Goal: Task Accomplishment & Management: Complete application form

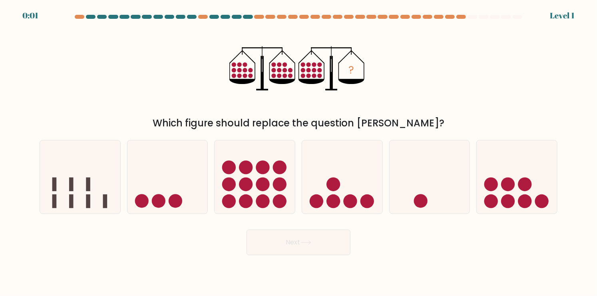
click at [122, 76] on div "? Which figure should replace the question mark?" at bounding box center [299, 77] width 528 height 106
click at [116, 97] on div "? Which figure should replace the question mark?" at bounding box center [299, 77] width 528 height 106
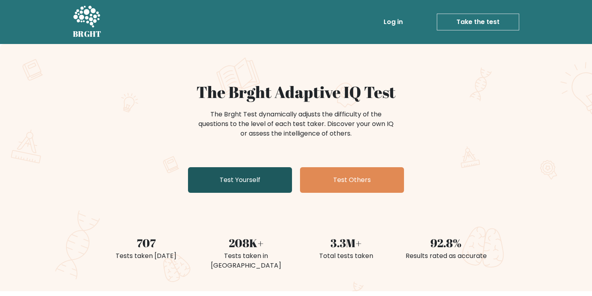
click at [233, 183] on link "Test Yourself" at bounding box center [240, 180] width 104 height 26
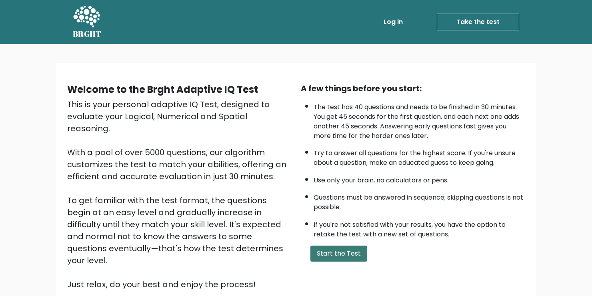
click at [327, 255] on button "Start the Test" at bounding box center [338, 254] width 57 height 16
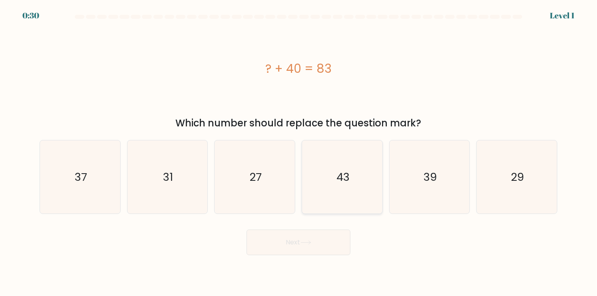
click at [348, 205] on icon "43" at bounding box center [342, 176] width 73 height 73
click at [299, 152] on input "d. 43" at bounding box center [299, 150] width 0 height 4
radio input "true"
click at [328, 235] on button "Next" at bounding box center [299, 243] width 104 height 26
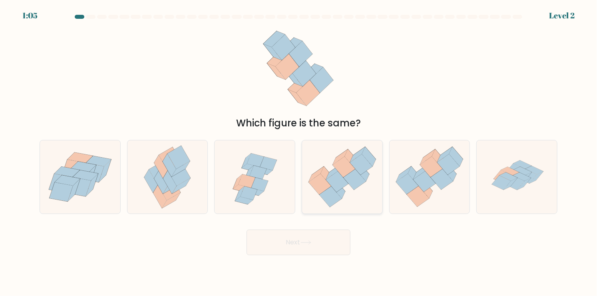
click at [337, 182] on icon at bounding box center [337, 182] width 22 height 21
click at [299, 152] on input "d." at bounding box center [299, 150] width 0 height 4
radio input "true"
click at [303, 249] on button "Next" at bounding box center [299, 243] width 104 height 26
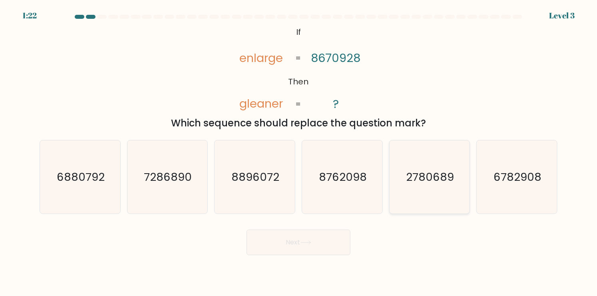
click at [413, 191] on icon "2780689" at bounding box center [429, 176] width 73 height 73
click at [299, 152] on input "e. 2780689" at bounding box center [299, 150] width 0 height 4
radio input "true"
click at [337, 229] on div "Next" at bounding box center [299, 240] width 528 height 32
click at [337, 238] on button "Next" at bounding box center [299, 243] width 104 height 26
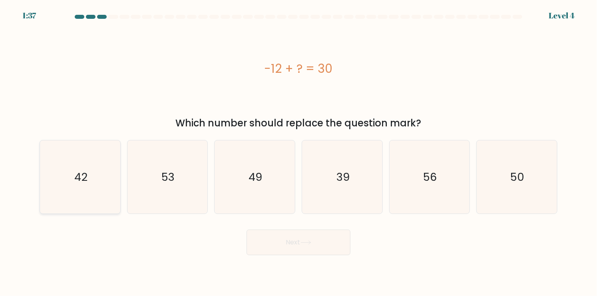
click at [118, 184] on div "42" at bounding box center [80, 177] width 81 height 74
click at [299, 152] on input "a. 42" at bounding box center [299, 150] width 0 height 4
radio input "true"
click at [327, 245] on button "Next" at bounding box center [299, 243] width 104 height 26
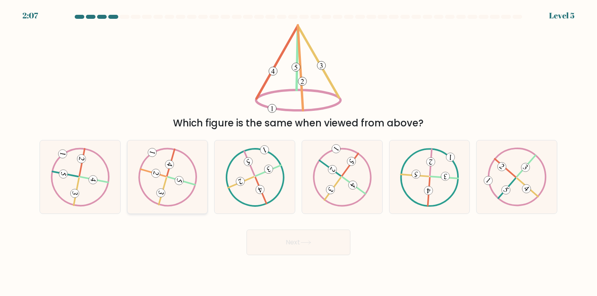
click at [166, 182] on 611 at bounding box center [163, 191] width 8 height 27
click at [299, 152] on input "b." at bounding box center [299, 150] width 0 height 4
radio input "true"
click at [279, 246] on button "Next" at bounding box center [299, 243] width 104 height 26
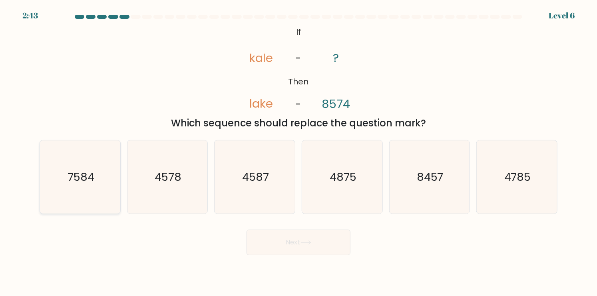
click at [92, 180] on text "7584" at bounding box center [81, 177] width 27 height 16
click at [299, 152] on input "a. 7584" at bounding box center [299, 150] width 0 height 4
radio input "true"
click at [316, 234] on button "Next" at bounding box center [299, 243] width 104 height 26
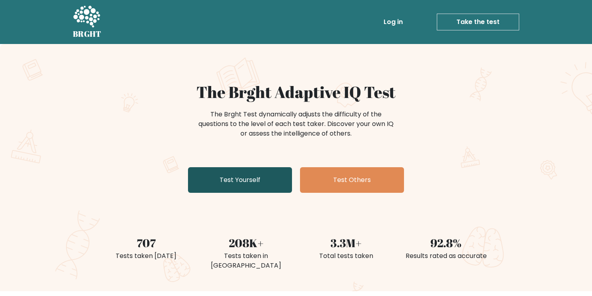
click at [255, 184] on link "Test Yourself" at bounding box center [240, 180] width 104 height 26
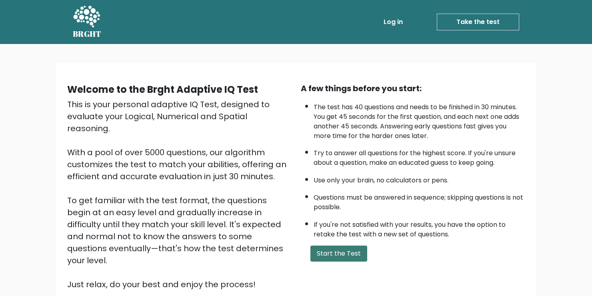
click at [337, 250] on button "Start the Test" at bounding box center [338, 254] width 57 height 16
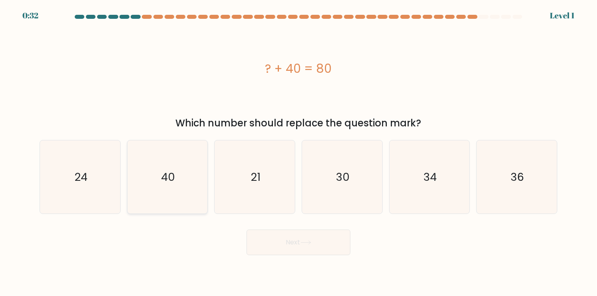
drag, startPoint x: 183, startPoint y: 192, endPoint x: 196, endPoint y: 186, distance: 14.1
click at [184, 190] on icon "40" at bounding box center [167, 176] width 73 height 73
click at [299, 152] on input "b. 40" at bounding box center [299, 150] width 0 height 4
radio input "true"
click at [323, 246] on button "Next" at bounding box center [299, 243] width 104 height 26
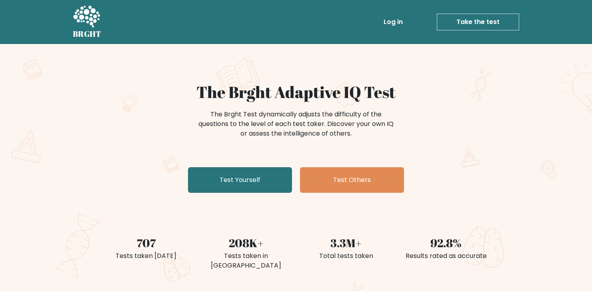
click at [242, 194] on div "The Brght Adaptive IQ Test The Brght Test dynamically adjusts the difficulty of…" at bounding box center [296, 139] width 400 height 114
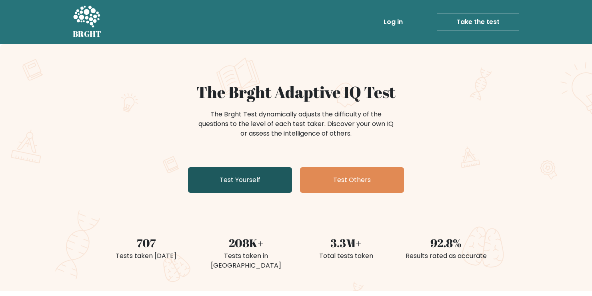
click at [247, 182] on link "Test Yourself" at bounding box center [240, 180] width 104 height 26
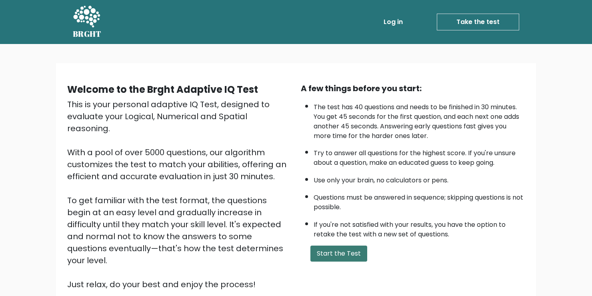
click at [325, 248] on button "Start the Test" at bounding box center [338, 254] width 57 height 16
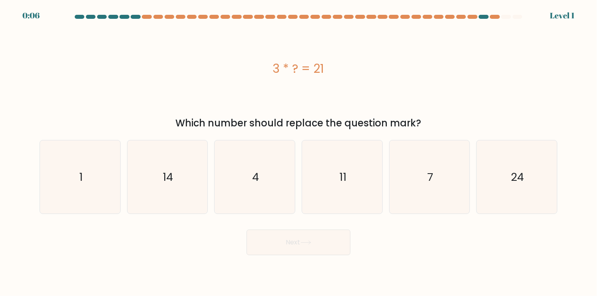
click at [146, 117] on div "Which number should replace the question mark?" at bounding box center [298, 123] width 509 height 14
click at [254, 180] on text "4" at bounding box center [255, 177] width 7 height 16
click at [299, 152] on input "c. 4" at bounding box center [299, 150] width 0 height 4
radio input "true"
click at [302, 246] on button "Next" at bounding box center [299, 243] width 104 height 26
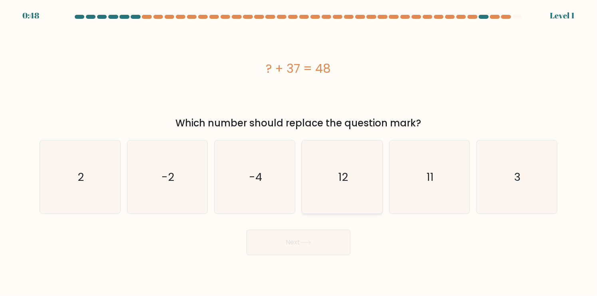
click at [324, 178] on icon "12" at bounding box center [342, 176] width 73 height 73
click at [299, 152] on input "d. 12" at bounding box center [299, 150] width 0 height 4
radio input "true"
click at [317, 242] on button "Next" at bounding box center [299, 243] width 104 height 26
click at [342, 189] on icon "12" at bounding box center [342, 177] width 72 height 72
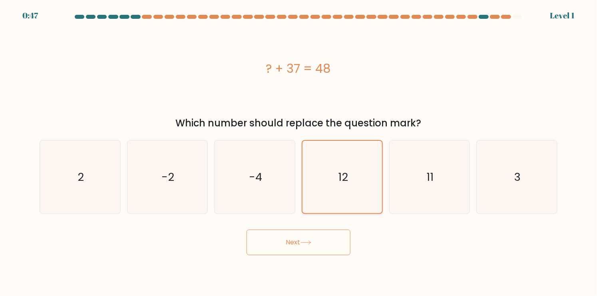
click at [299, 152] on input "d. 12" at bounding box center [299, 150] width 0 height 4
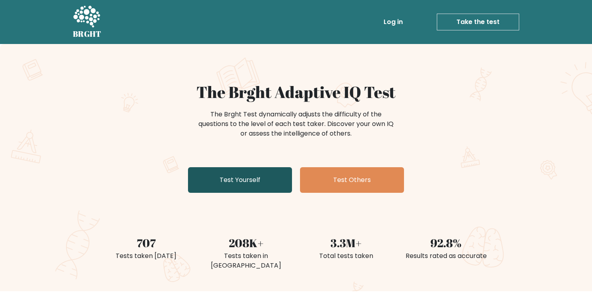
click at [228, 181] on link "Test Yourself" at bounding box center [240, 180] width 104 height 26
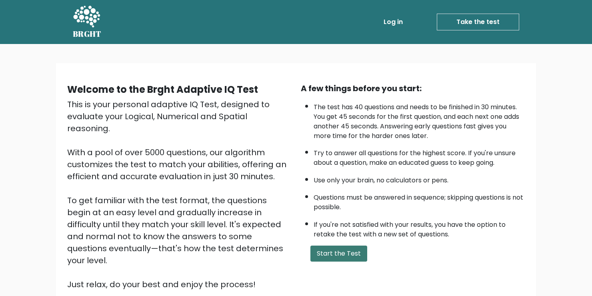
click at [345, 258] on button "Start the Test" at bounding box center [338, 254] width 57 height 16
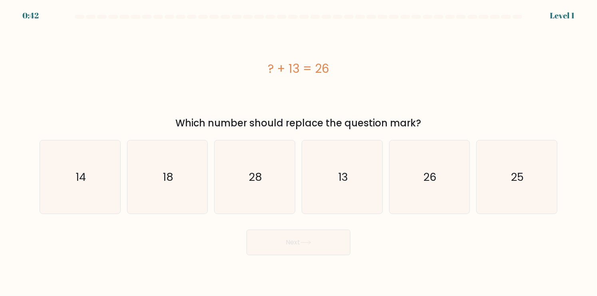
click at [206, 83] on div "? + 13 = 26" at bounding box center [299, 68] width 518 height 89
click at [351, 188] on icon "13" at bounding box center [342, 176] width 73 height 73
click at [299, 152] on input "d. 13" at bounding box center [299, 150] width 0 height 4
radio input "true"
click at [335, 238] on button "Next" at bounding box center [299, 243] width 104 height 26
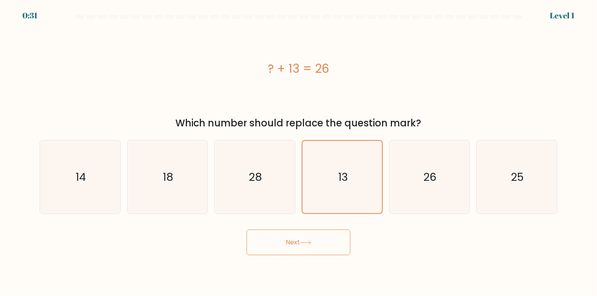
click at [302, 250] on button "Next" at bounding box center [299, 243] width 104 height 26
click at [377, 92] on div "? + 13 = 26" at bounding box center [299, 68] width 518 height 89
click at [309, 248] on button "Next" at bounding box center [299, 243] width 104 height 26
click at [324, 192] on icon "13" at bounding box center [342, 177] width 72 height 72
click at [299, 152] on input "d. 13" at bounding box center [299, 150] width 0 height 4
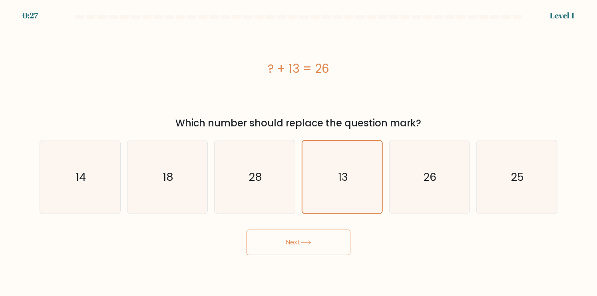
click at [305, 234] on button "Next" at bounding box center [299, 243] width 104 height 26
click at [303, 241] on icon at bounding box center [306, 242] width 11 height 4
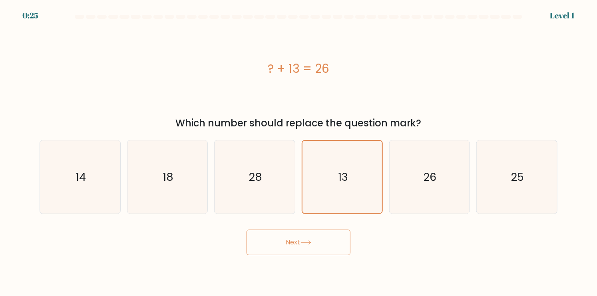
click at [140, 77] on div "? + 13 = 26" at bounding box center [299, 69] width 518 height 18
click at [148, 77] on div "? + 13 = 26" at bounding box center [299, 69] width 518 height 18
click at [301, 77] on div "? + 13 = 26" at bounding box center [299, 68] width 518 height 89
drag, startPoint x: 292, startPoint y: 227, endPoint x: 291, endPoint y: 238, distance: 10.5
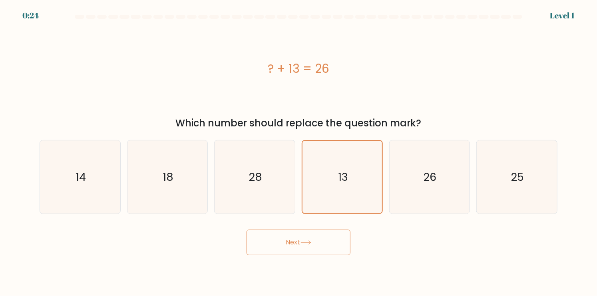
click at [292, 227] on div "Next" at bounding box center [299, 240] width 528 height 32
click at [292, 243] on button "Next" at bounding box center [299, 243] width 104 height 26
click at [286, 236] on button "Next" at bounding box center [299, 243] width 104 height 26
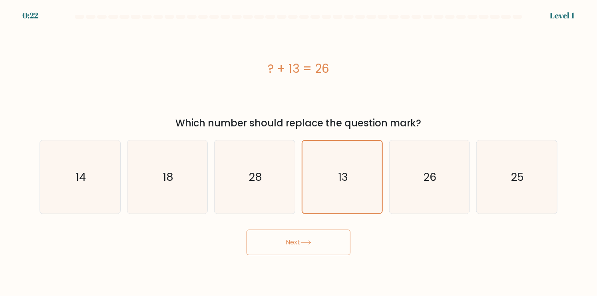
click at [286, 236] on button "Next" at bounding box center [299, 243] width 104 height 26
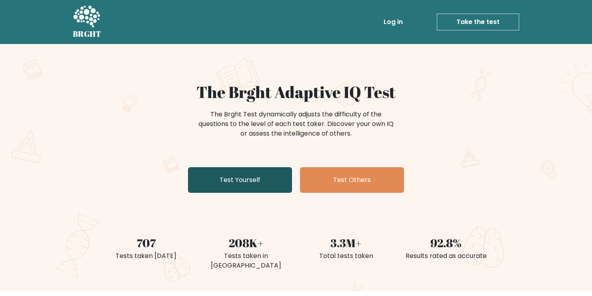
click at [239, 178] on link "Test Yourself" at bounding box center [240, 180] width 104 height 26
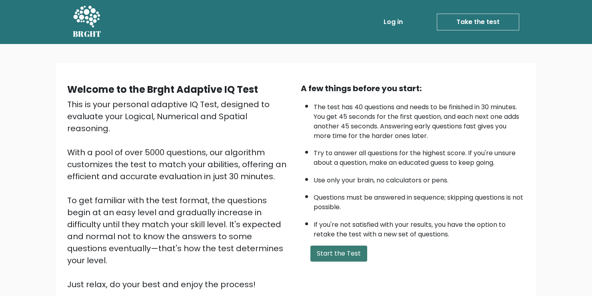
click at [336, 251] on button "Start the Test" at bounding box center [338, 254] width 57 height 16
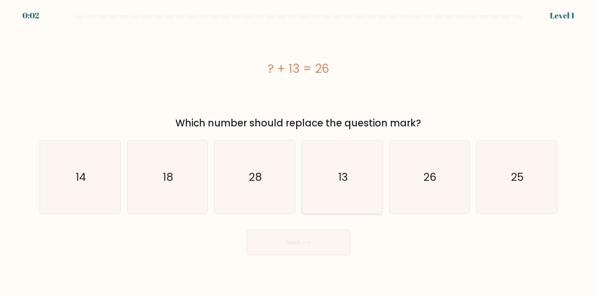
click at [325, 175] on icon "13" at bounding box center [342, 176] width 73 height 73
click at [299, 152] on input "d. 13" at bounding box center [299, 150] width 0 height 4
radio input "true"
click at [288, 248] on button "Next" at bounding box center [299, 243] width 104 height 26
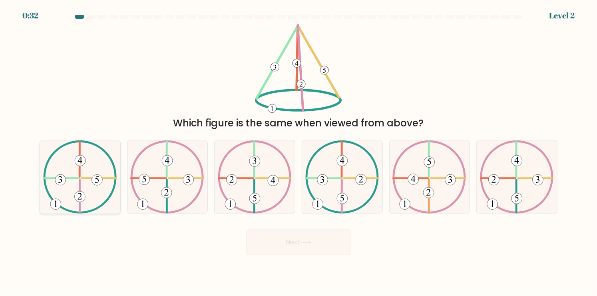
click at [58, 190] on icon at bounding box center [80, 176] width 74 height 73
click at [299, 152] on input "a." at bounding box center [299, 150] width 0 height 4
radio input "true"
click at [315, 248] on button "Next" at bounding box center [299, 243] width 104 height 26
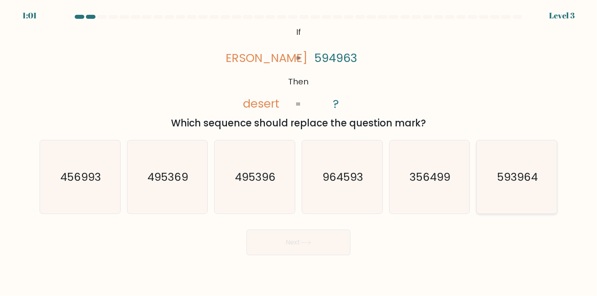
click at [517, 192] on icon "593964" at bounding box center [517, 176] width 73 height 73
click at [299, 152] on input "f. 593964" at bounding box center [299, 150] width 0 height 4
radio input "true"
click at [294, 250] on button "Next" at bounding box center [299, 243] width 104 height 26
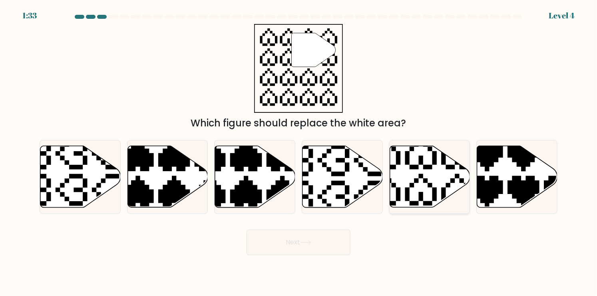
click at [437, 177] on icon at bounding box center [430, 177] width 80 height 62
click at [299, 152] on input "e." at bounding box center [299, 150] width 0 height 4
radio input "true"
click at [297, 245] on button "Next" at bounding box center [299, 243] width 104 height 26
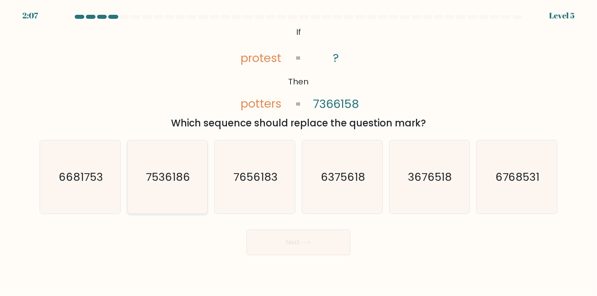
click at [177, 184] on text "7536186" at bounding box center [168, 177] width 44 height 16
click at [299, 152] on input "b. 7536186" at bounding box center [299, 150] width 0 height 4
radio input "true"
click at [186, 200] on icon "7536186" at bounding box center [167, 177] width 72 height 72
click at [299, 152] on input "b. 7536186" at bounding box center [299, 150] width 0 height 4
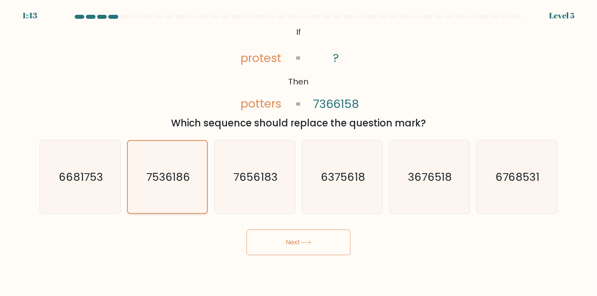
click at [188, 194] on icon "7536186" at bounding box center [167, 177] width 72 height 72
click at [299, 152] on input "b. 7536186" at bounding box center [299, 150] width 0 height 4
drag, startPoint x: 246, startPoint y: 159, endPoint x: 352, endPoint y: 194, distance: 111.2
click at [248, 160] on icon "7656183" at bounding box center [254, 176] width 73 height 73
click at [299, 152] on input "c. 7656183" at bounding box center [299, 150] width 0 height 4
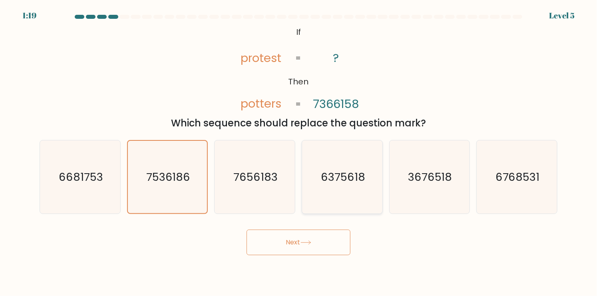
radio input "true"
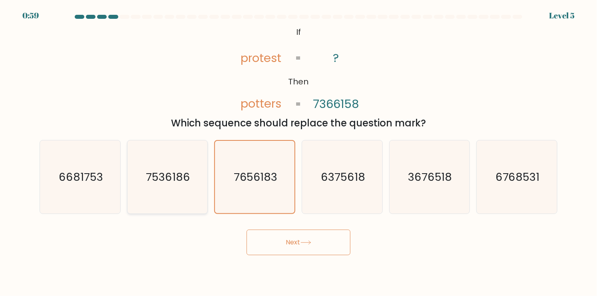
drag, startPoint x: 159, startPoint y: 191, endPoint x: 166, endPoint y: 184, distance: 9.6
click at [164, 187] on icon "7536186" at bounding box center [167, 176] width 73 height 73
click at [179, 194] on icon "7536186" at bounding box center [167, 176] width 73 height 73
click at [299, 152] on input "b. 7536186" at bounding box center [299, 150] width 0 height 4
radio input "true"
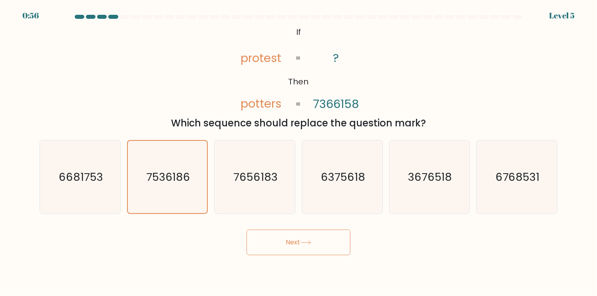
click at [254, 237] on button "Next" at bounding box center [299, 243] width 104 height 26
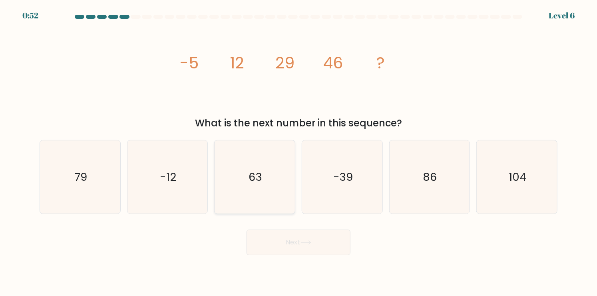
click at [249, 182] on text "63" at bounding box center [256, 177] width 14 height 16
click at [299, 152] on input "c. 63" at bounding box center [299, 150] width 0 height 4
radio input "true"
click at [337, 238] on button "Next" at bounding box center [299, 243] width 104 height 26
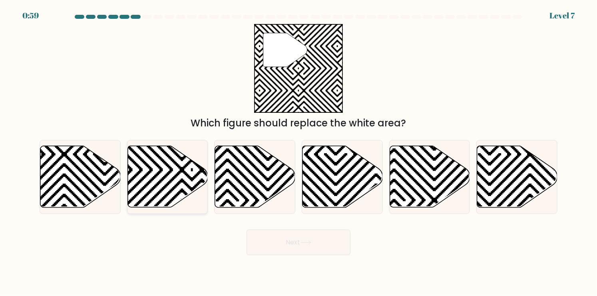
click at [174, 188] on icon at bounding box center [192, 211] width 162 height 162
click at [299, 152] on input "b." at bounding box center [299, 150] width 0 height 4
radio input "true"
click at [83, 184] on icon at bounding box center [105, 145] width 162 height 162
click at [299, 152] on input "a." at bounding box center [299, 150] width 0 height 4
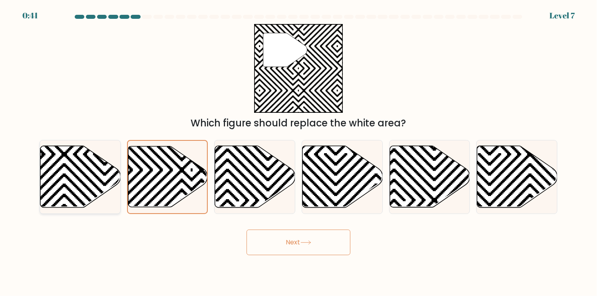
radio input "true"
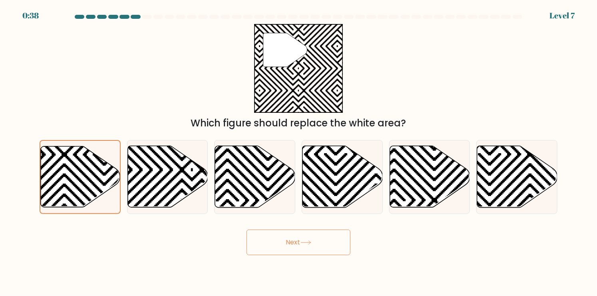
click at [294, 240] on button "Next" at bounding box center [299, 243] width 104 height 26
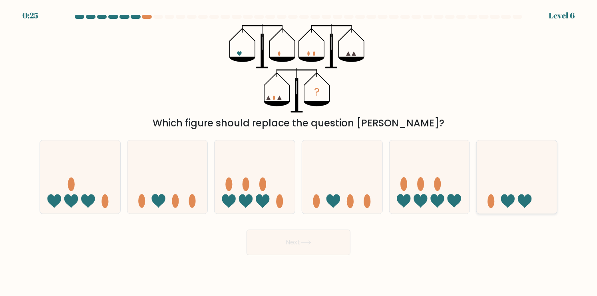
click at [522, 208] on icon at bounding box center [517, 177] width 80 height 66
click at [299, 152] on input "f." at bounding box center [299, 150] width 0 height 4
radio input "true"
click at [318, 234] on button "Next" at bounding box center [299, 243] width 104 height 26
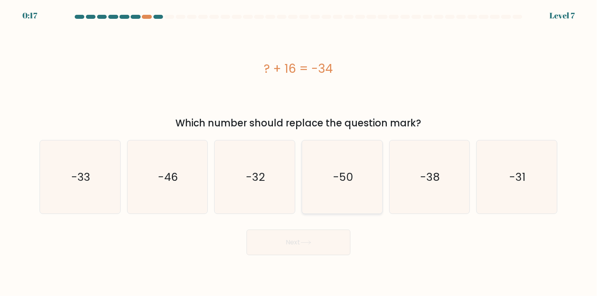
drag, startPoint x: 343, startPoint y: 200, endPoint x: 343, endPoint y: 214, distance: 14.4
click at [343, 200] on icon "-50" at bounding box center [342, 176] width 73 height 73
click at [299, 152] on input "d. -50" at bounding box center [299, 150] width 0 height 4
radio input "true"
click at [333, 237] on button "Next" at bounding box center [299, 243] width 104 height 26
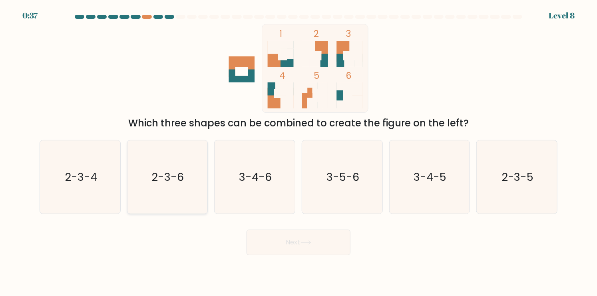
click at [173, 191] on icon "2-3-6" at bounding box center [167, 176] width 73 height 73
click at [299, 152] on input "b. 2-3-6" at bounding box center [299, 150] width 0 height 4
radio input "true"
click at [299, 254] on button "Next" at bounding box center [299, 243] width 104 height 26
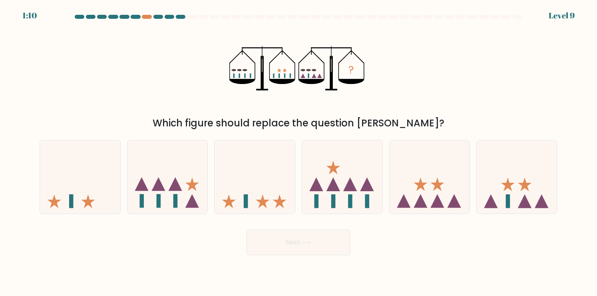
click at [144, 98] on div "? Which figure should replace the question mark?" at bounding box center [299, 77] width 528 height 106
click at [516, 198] on icon at bounding box center [517, 177] width 80 height 66
click at [299, 152] on input "f." at bounding box center [299, 150] width 0 height 4
radio input "true"
click at [305, 243] on icon at bounding box center [306, 242] width 11 height 4
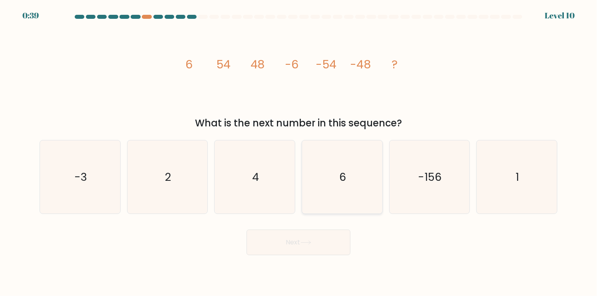
click at [363, 187] on icon "6" at bounding box center [342, 176] width 73 height 73
click at [299, 152] on input "d. 6" at bounding box center [299, 150] width 0 height 4
radio input "true"
click at [345, 170] on text "6" at bounding box center [343, 177] width 7 height 15
click at [299, 152] on input "d. 6" at bounding box center [299, 150] width 0 height 4
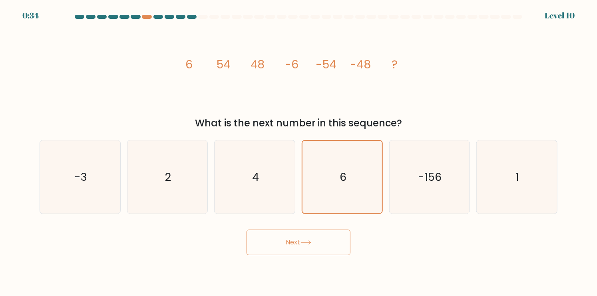
click at [311, 242] on icon at bounding box center [306, 242] width 11 height 4
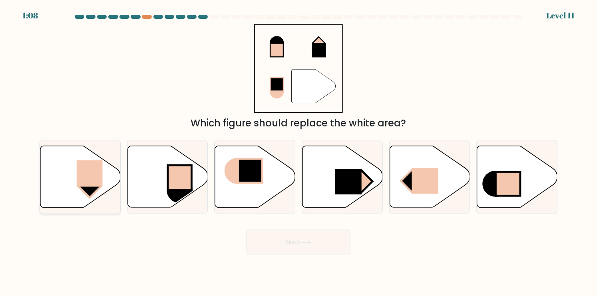
click at [91, 191] on rect at bounding box center [89, 186] width 23 height 23
click at [299, 152] on input "a." at bounding box center [299, 150] width 0 height 4
radio input "true"
click at [310, 240] on icon at bounding box center [306, 242] width 11 height 4
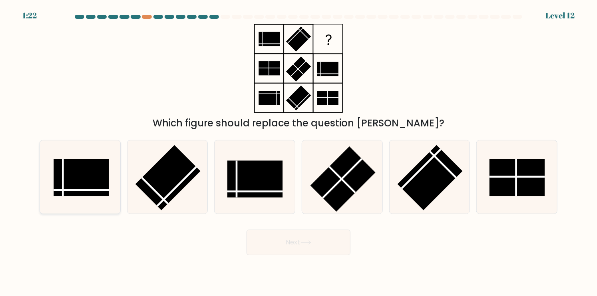
drag, startPoint x: 83, startPoint y: 178, endPoint x: 105, endPoint y: 173, distance: 22.3
click at [83, 178] on rect at bounding box center [81, 177] width 55 height 37
click at [299, 152] on input "a." at bounding box center [299, 150] width 0 height 4
radio input "true"
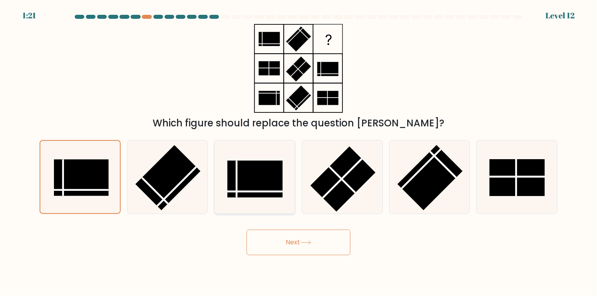
click at [268, 172] on rect at bounding box center [255, 179] width 55 height 37
click at [299, 152] on input "c." at bounding box center [299, 150] width 0 height 4
radio input "true"
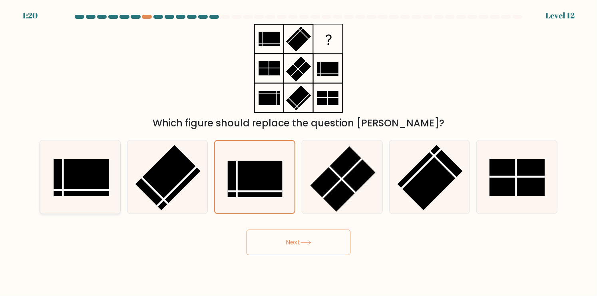
click at [69, 183] on rect at bounding box center [81, 177] width 55 height 37
click at [299, 152] on input "a." at bounding box center [299, 150] width 0 height 4
radio input "true"
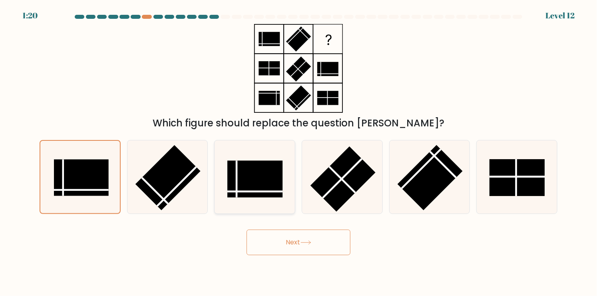
click at [256, 180] on rect at bounding box center [255, 179] width 55 height 37
click at [299, 152] on input "c." at bounding box center [299, 150] width 0 height 4
radio input "true"
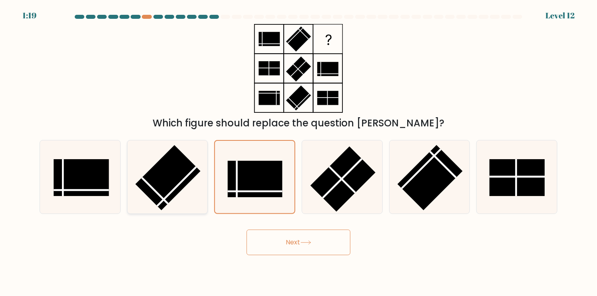
drag, startPoint x: 38, startPoint y: 187, endPoint x: 134, endPoint y: 185, distance: 96.4
click at [39, 187] on div "a." at bounding box center [80, 177] width 88 height 74
drag, startPoint x: 105, startPoint y: 186, endPoint x: 210, endPoint y: 183, distance: 105.6
click at [108, 186] on rect at bounding box center [81, 177] width 55 height 37
click at [299, 152] on input "a." at bounding box center [299, 150] width 0 height 4
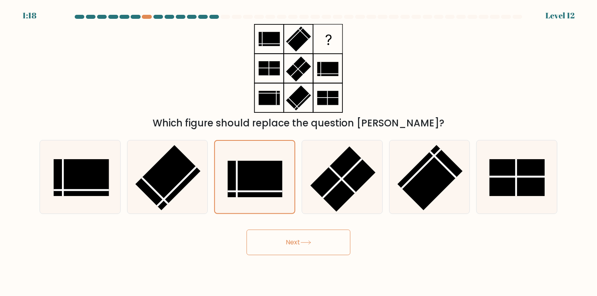
radio input "true"
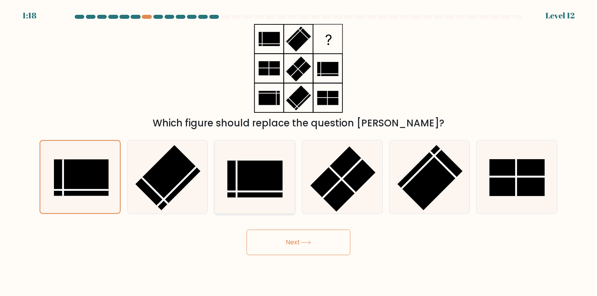
click at [246, 183] on rect at bounding box center [255, 179] width 55 height 37
click at [299, 152] on input "c." at bounding box center [299, 150] width 0 height 4
radio input "true"
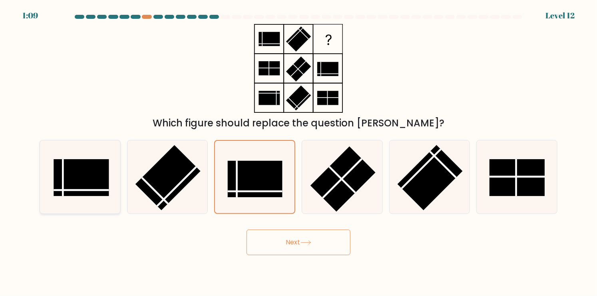
click at [91, 190] on line at bounding box center [81, 190] width 55 height 0
click at [299, 152] on input "a." at bounding box center [299, 150] width 0 height 4
radio input "true"
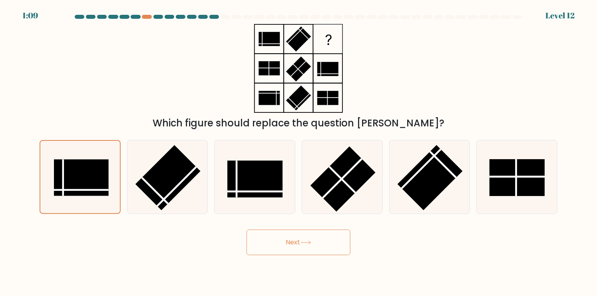
click at [278, 241] on button "Next" at bounding box center [299, 243] width 104 height 26
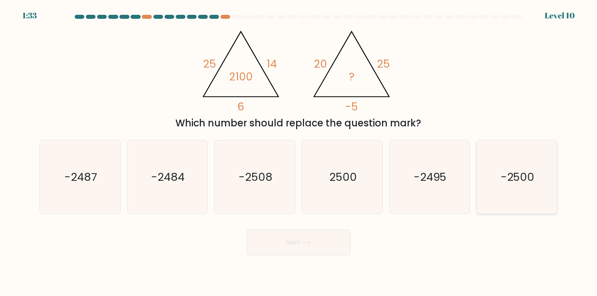
drag, startPoint x: 546, startPoint y: 198, endPoint x: 496, endPoint y: 210, distance: 51.3
click at [546, 198] on icon "-2500" at bounding box center [517, 176] width 73 height 73
click at [299, 152] on input "f. -2500" at bounding box center [299, 150] width 0 height 4
radio input "true"
click at [308, 249] on button "Next" at bounding box center [299, 243] width 104 height 26
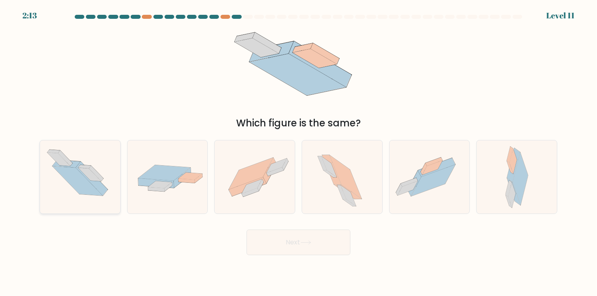
click at [99, 190] on icon at bounding box center [92, 179] width 32 height 34
click at [299, 152] on input "a." at bounding box center [299, 150] width 0 height 4
radio input "true"
click at [416, 176] on icon at bounding box center [415, 184] width 14 height 26
click at [299, 152] on input "e." at bounding box center [299, 150] width 0 height 4
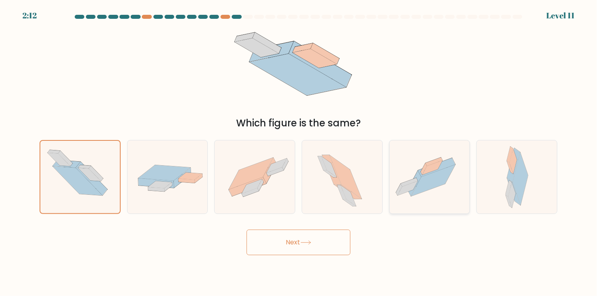
radio input "true"
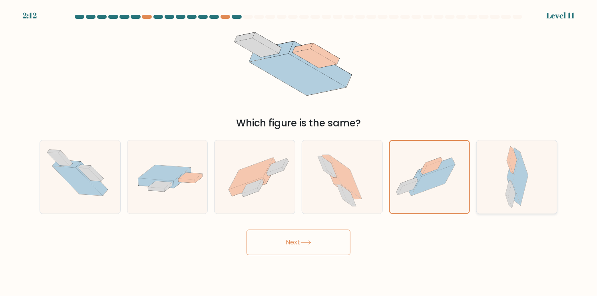
click at [521, 179] on icon at bounding box center [521, 178] width 16 height 53
click at [299, 152] on input "f." at bounding box center [299, 150] width 0 height 4
radio input "true"
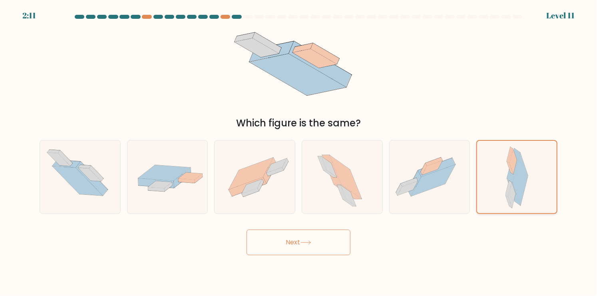
drag, startPoint x: 428, startPoint y: 186, endPoint x: 501, endPoint y: 182, distance: 73.3
click at [431, 186] on icon at bounding box center [433, 180] width 44 height 32
click at [299, 152] on input "e." at bounding box center [299, 150] width 0 height 4
radio input "true"
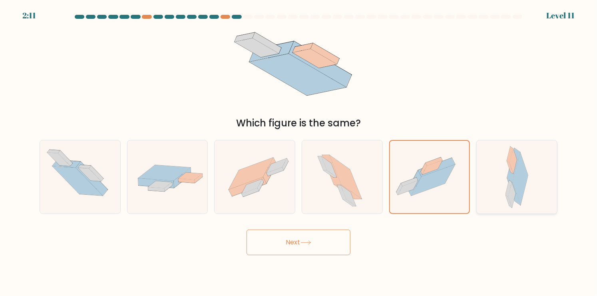
click at [504, 181] on div at bounding box center [517, 177] width 81 height 74
click at [299, 152] on input "f." at bounding box center [299, 150] width 0 height 4
radio input "true"
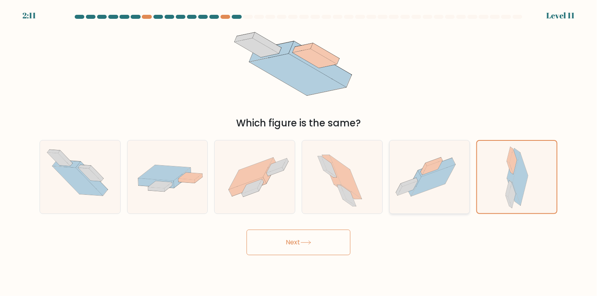
click at [408, 183] on icon at bounding box center [409, 182] width 17 height 9
click at [299, 152] on input "e." at bounding box center [299, 150] width 0 height 4
radio input "true"
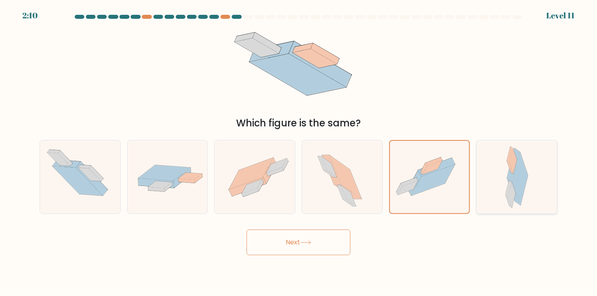
click at [501, 183] on div at bounding box center [517, 177] width 81 height 74
click at [299, 152] on input "f." at bounding box center [299, 150] width 0 height 4
radio input "true"
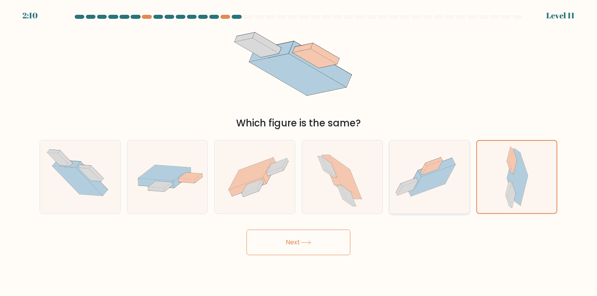
click at [408, 184] on icon at bounding box center [430, 177] width 80 height 60
click at [299, 152] on input "e." at bounding box center [299, 150] width 0 height 4
radio input "true"
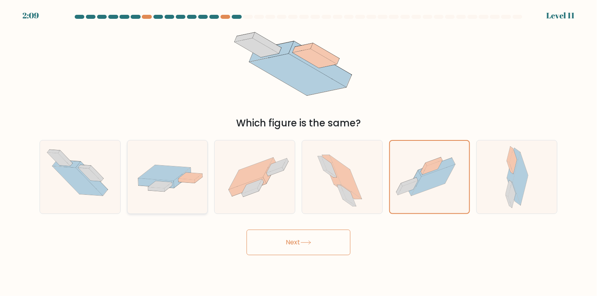
click at [196, 183] on icon at bounding box center [168, 177] width 80 height 34
click at [299, 152] on input "b." at bounding box center [299, 150] width 0 height 4
radio input "true"
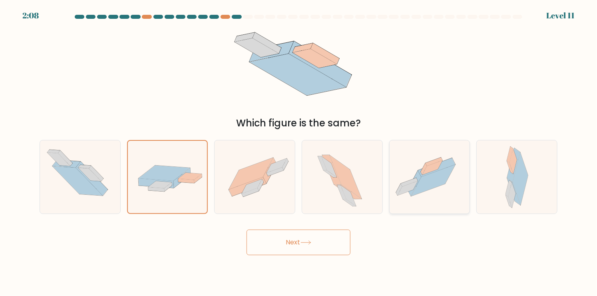
click at [427, 170] on icon at bounding box center [433, 167] width 20 height 14
click at [299, 152] on input "e." at bounding box center [299, 150] width 0 height 4
radio input "true"
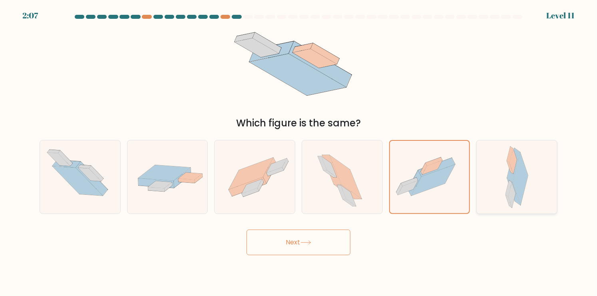
click at [514, 172] on icon at bounding box center [513, 165] width 13 height 34
click at [299, 152] on input "f." at bounding box center [299, 150] width 0 height 4
radio input "true"
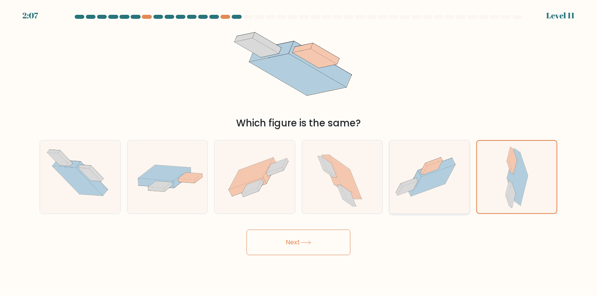
click at [443, 172] on icon at bounding box center [433, 180] width 44 height 32
click at [299, 152] on input "e." at bounding box center [299, 150] width 0 height 4
radio input "true"
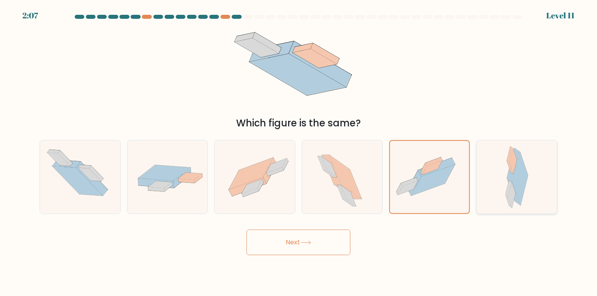
click at [503, 175] on div at bounding box center [517, 177] width 81 height 74
click at [299, 152] on input "f." at bounding box center [299, 150] width 0 height 4
radio input "true"
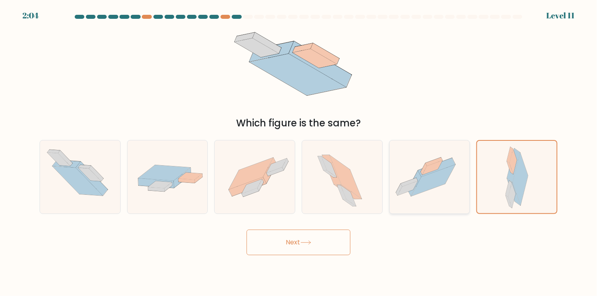
click at [439, 173] on icon at bounding box center [433, 180] width 44 height 32
click at [299, 152] on input "e." at bounding box center [299, 150] width 0 height 4
radio input "true"
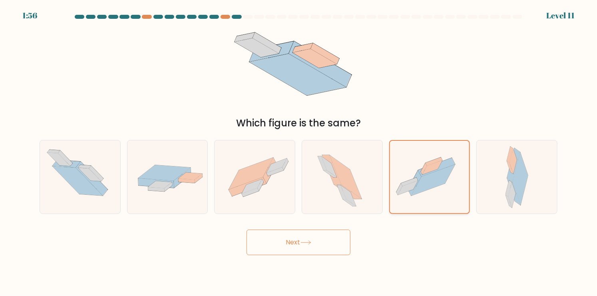
click at [437, 166] on icon at bounding box center [433, 167] width 20 height 14
click at [299, 152] on input "e." at bounding box center [299, 150] width 0 height 4
click at [434, 166] on icon at bounding box center [433, 167] width 20 height 14
click at [299, 152] on input "e." at bounding box center [299, 150] width 0 height 4
click at [308, 252] on button "Next" at bounding box center [299, 243] width 104 height 26
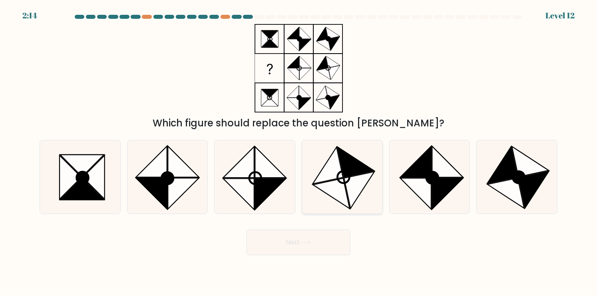
click at [335, 187] on icon at bounding box center [331, 193] width 37 height 30
click at [299, 152] on input "d." at bounding box center [299, 150] width 0 height 4
radio input "true"
click at [355, 186] on icon at bounding box center [359, 190] width 30 height 36
click at [299, 152] on input "d." at bounding box center [299, 150] width 0 height 4
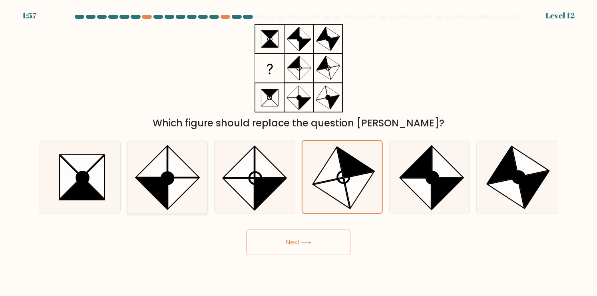
click at [158, 174] on icon at bounding box center [151, 161] width 31 height 31
click at [299, 152] on input "b." at bounding box center [299, 150] width 0 height 4
radio input "true"
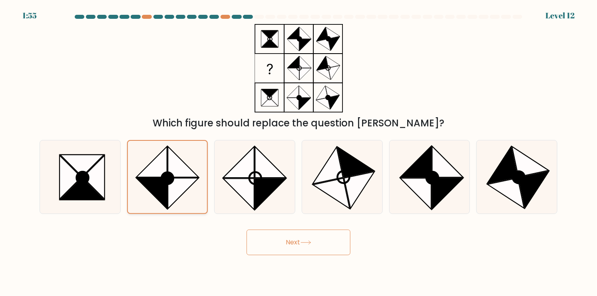
click at [186, 177] on icon at bounding box center [183, 161] width 31 height 31
click at [299, 152] on input "b." at bounding box center [299, 150] width 0 height 4
drag, startPoint x: 186, startPoint y: 177, endPoint x: 214, endPoint y: 189, distance: 30.3
click at [186, 177] on icon at bounding box center [183, 161] width 31 height 31
click at [299, 152] on input "b." at bounding box center [299, 150] width 0 height 4
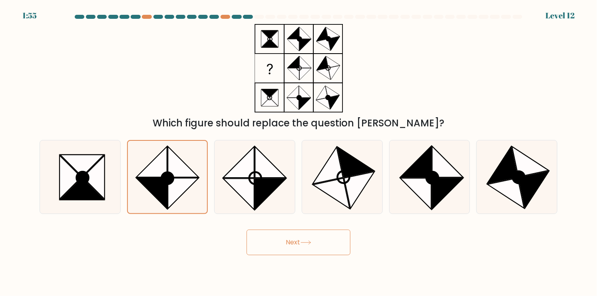
click at [286, 238] on button "Next" at bounding box center [299, 243] width 104 height 26
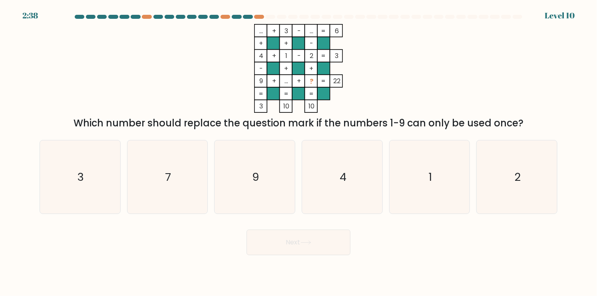
click at [182, 90] on icon "... + 3 - ... 6 + + - 4 + 1 - 2 3 - + + 9 + ... + ? = 22 = = = = 3 10 10 =" at bounding box center [299, 68] width 240 height 89
click at [388, 73] on icon "... + 3 - ... 6 + + - 4 + 1 - 2 3 - + + 9 + ... + ? = 22 = = = = 3 10 10 =" at bounding box center [299, 68] width 240 height 89
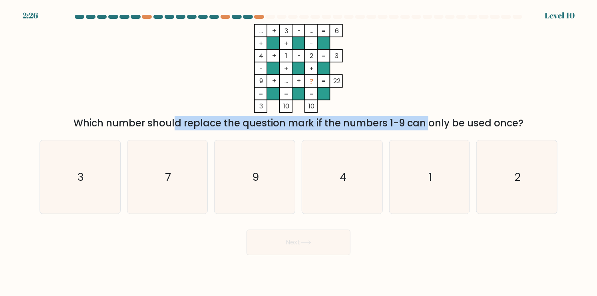
drag, startPoint x: 164, startPoint y: 124, endPoint x: 353, endPoint y: 122, distance: 188.4
click at [353, 122] on div "Which number should replace the question mark if the numbers 1-9 can only be us…" at bounding box center [298, 123] width 509 height 14
click at [360, 93] on icon "... + 3 - ... 6 + + - 4 + 1 - 2 3 - + + 9 + ... + ? = 22 = = = = 3 10 10 =" at bounding box center [299, 68] width 240 height 89
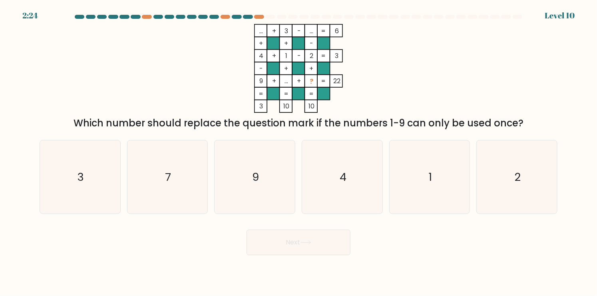
drag, startPoint x: 309, startPoint y: 83, endPoint x: 314, endPoint y: 83, distance: 4.4
click at [313, 83] on tspan "?" at bounding box center [312, 81] width 4 height 9
click at [380, 84] on icon "... + 3 - ... 6 + + - 4 + 1 - 2 3 - + + 9 + ... + ? = 22 = = = = 3 10 10 =" at bounding box center [299, 68] width 240 height 89
click at [384, 81] on icon "... + 3 - ... 6 + + - 4 + 1 - 2 3 - + + 9 + ... + ? = 22 = = = = 3 10 10 =" at bounding box center [299, 68] width 240 height 89
click at [192, 181] on icon "7" at bounding box center [167, 176] width 73 height 73
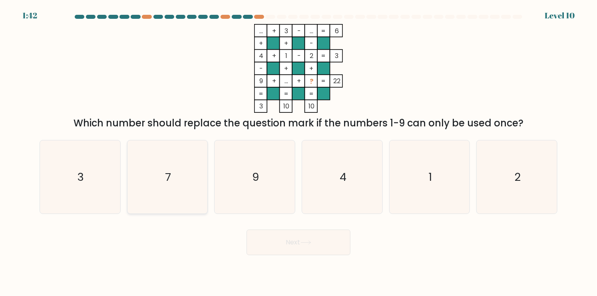
click at [299, 152] on input "b. 7" at bounding box center [299, 150] width 0 height 4
radio input "true"
click at [302, 246] on button "Next" at bounding box center [299, 243] width 104 height 26
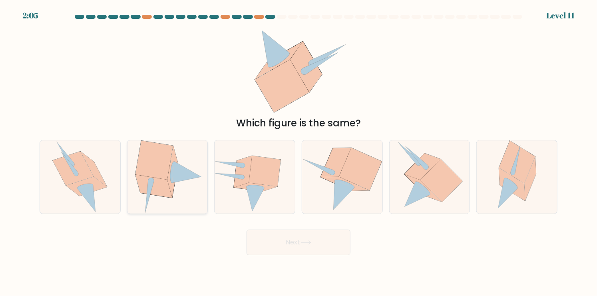
click at [158, 196] on icon at bounding box center [167, 176] width 71 height 73
click at [299, 152] on input "b." at bounding box center [299, 150] width 0 height 4
radio input "true"
click at [345, 181] on icon at bounding box center [345, 184] width 20 height 8
click at [299, 152] on input "d." at bounding box center [299, 150] width 0 height 4
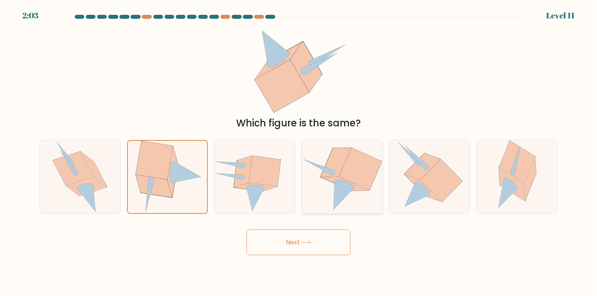
radio input "true"
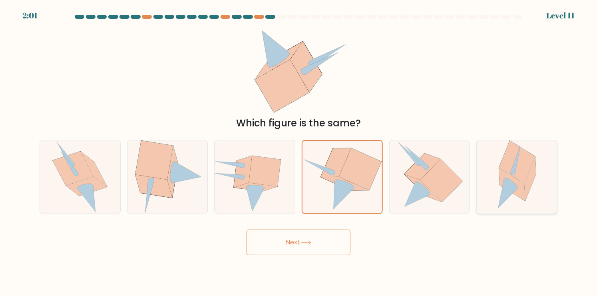
click at [523, 177] on icon at bounding box center [517, 162] width 36 height 42
click at [299, 152] on input "f." at bounding box center [299, 150] width 0 height 4
radio input "true"
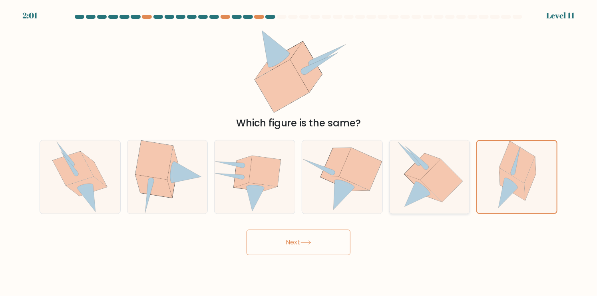
click at [419, 187] on icon at bounding box center [418, 194] width 26 height 25
click at [299, 152] on input "e." at bounding box center [299, 150] width 0 height 4
radio input "true"
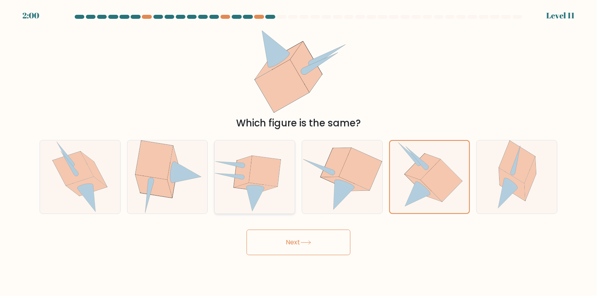
click at [278, 189] on icon at bounding box center [255, 177] width 80 height 70
click at [299, 152] on input "c." at bounding box center [299, 150] width 0 height 4
radio input "true"
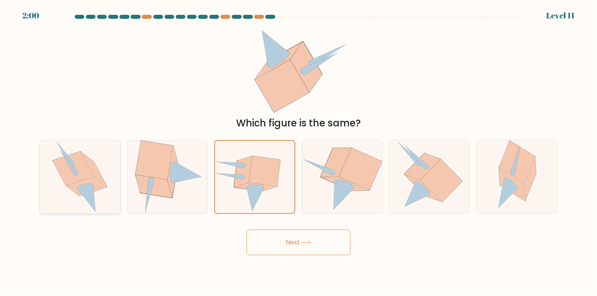
click at [88, 190] on icon at bounding box center [87, 198] width 18 height 27
click at [299, 152] on input "a." at bounding box center [299, 150] width 0 height 4
radio input "true"
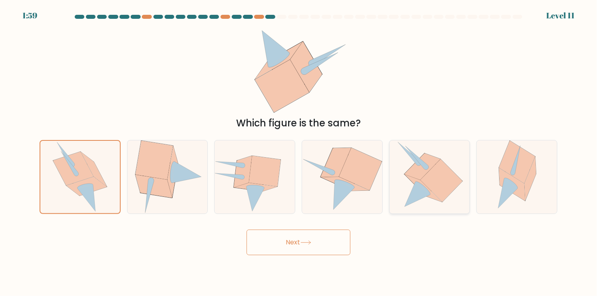
drag, startPoint x: 416, startPoint y: 182, endPoint x: 359, endPoint y: 182, distance: 56.8
click at [415, 182] on icon at bounding box center [429, 176] width 67 height 73
click at [299, 152] on input "e." at bounding box center [299, 150] width 0 height 4
radio input "true"
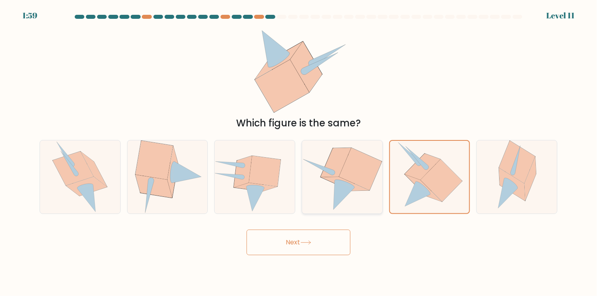
click at [359, 182] on icon at bounding box center [360, 169] width 43 height 42
click at [299, 152] on input "d." at bounding box center [299, 150] width 0 height 4
radio input "true"
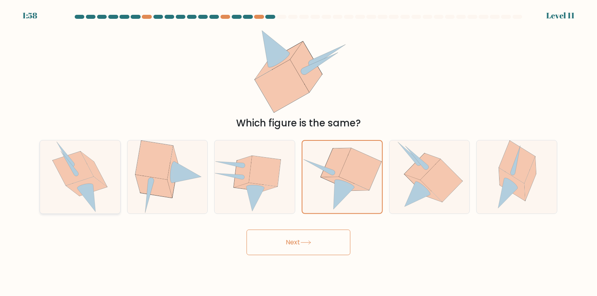
click at [100, 186] on icon at bounding box center [86, 186] width 41 height 19
click at [299, 152] on input "a." at bounding box center [299, 150] width 0 height 4
radio input "true"
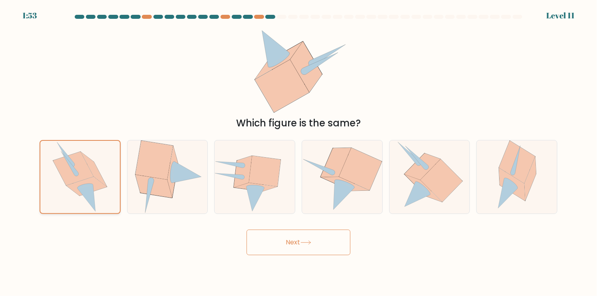
click at [94, 195] on icon at bounding box center [87, 198] width 18 height 27
click at [299, 152] on input "a." at bounding box center [299, 150] width 0 height 4
click at [252, 192] on icon at bounding box center [256, 199] width 18 height 24
click at [299, 152] on input "c." at bounding box center [299, 150] width 0 height 4
radio input "true"
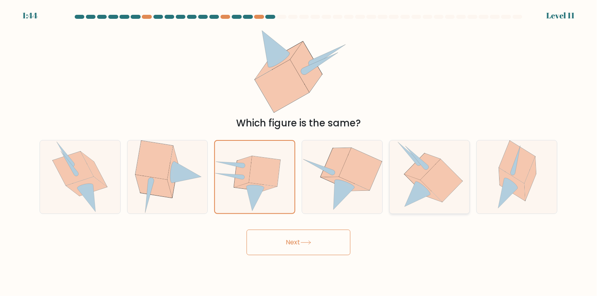
click at [416, 190] on icon at bounding box center [418, 194] width 26 height 25
click at [299, 152] on input "e." at bounding box center [299, 150] width 0 height 4
radio input "true"
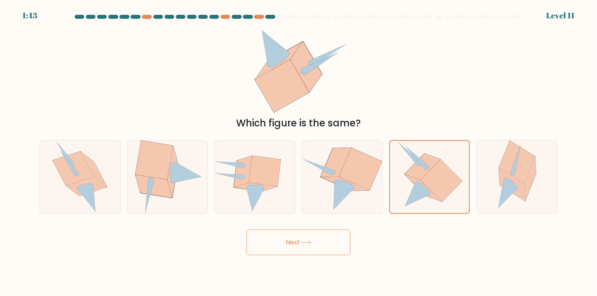
click at [313, 238] on button "Next" at bounding box center [299, 243] width 104 height 26
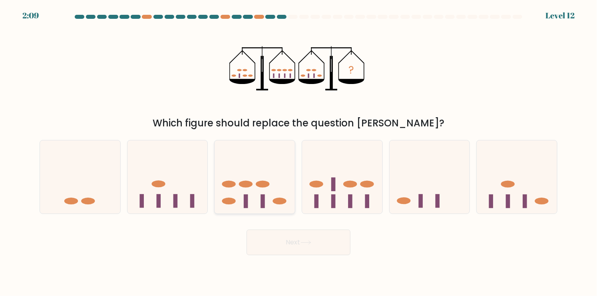
click at [253, 202] on icon at bounding box center [255, 177] width 80 height 66
click at [299, 152] on input "c." at bounding box center [299, 150] width 0 height 4
radio input "true"
click at [359, 210] on icon at bounding box center [342, 177] width 80 height 66
click at [299, 152] on input "d." at bounding box center [299, 150] width 0 height 4
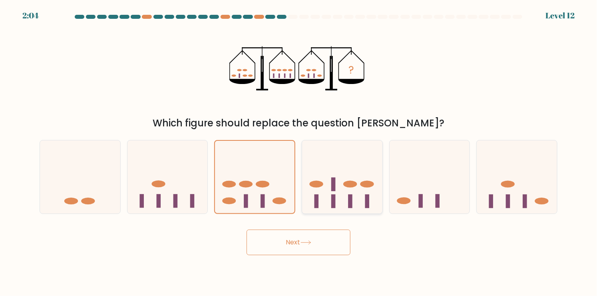
radio input "true"
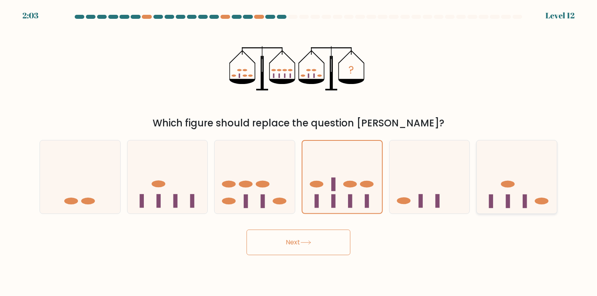
click at [519, 208] on icon at bounding box center [517, 177] width 80 height 66
click at [299, 152] on input "f." at bounding box center [299, 150] width 0 height 4
radio input "true"
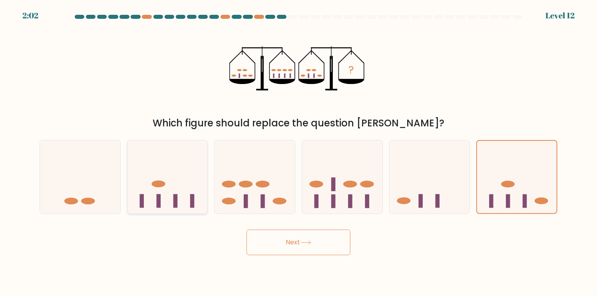
click at [178, 211] on div at bounding box center [167, 177] width 81 height 74
click at [299, 152] on input "b." at bounding box center [299, 150] width 0 height 4
radio input "true"
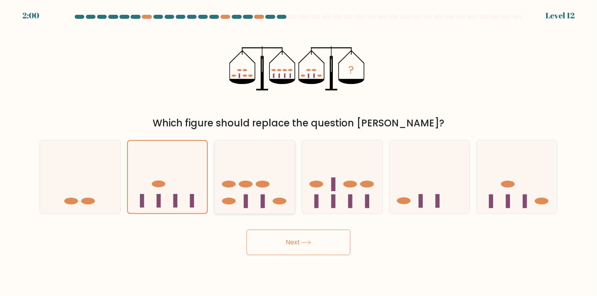
click at [269, 197] on icon at bounding box center [255, 177] width 80 height 66
click at [299, 152] on input "c." at bounding box center [299, 150] width 0 height 4
radio input "true"
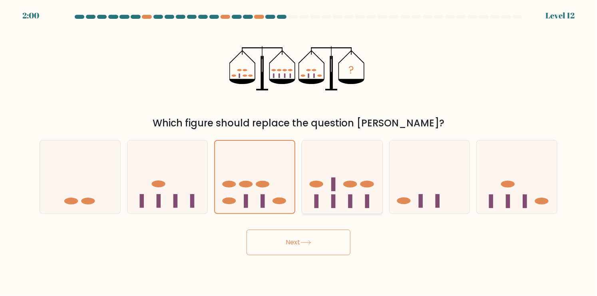
click at [327, 197] on icon at bounding box center [342, 177] width 80 height 66
click at [299, 152] on input "d." at bounding box center [299, 150] width 0 height 4
radio input "true"
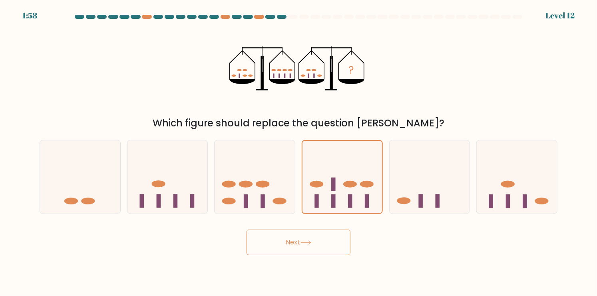
click at [304, 242] on icon at bounding box center [306, 242] width 11 height 4
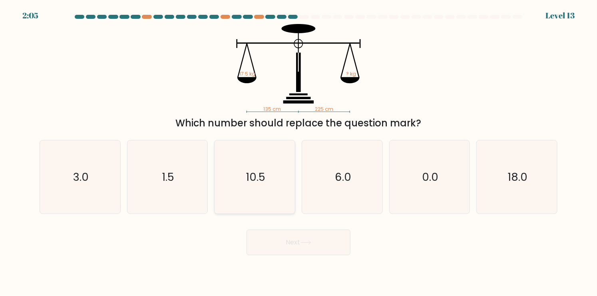
click at [279, 171] on icon "10.5" at bounding box center [254, 176] width 73 height 73
click at [299, 152] on input "c. 10.5" at bounding box center [299, 150] width 0 height 4
radio input "true"
click at [308, 238] on button "Next" at bounding box center [299, 243] width 104 height 26
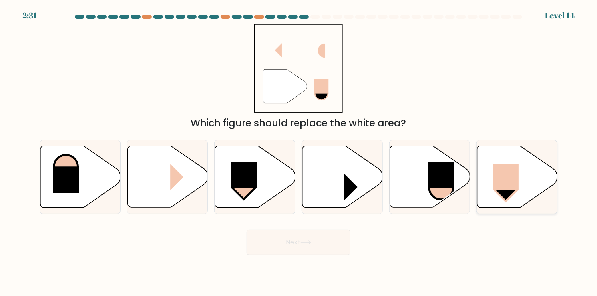
click at [521, 182] on icon at bounding box center [517, 177] width 80 height 62
click at [299, 152] on input "f." at bounding box center [299, 150] width 0 height 4
radio input "true"
click at [278, 245] on button "Next" at bounding box center [299, 243] width 104 height 26
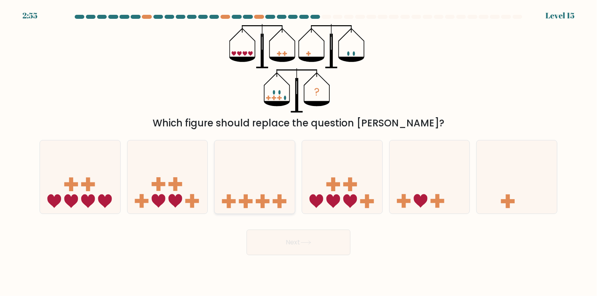
click at [250, 196] on icon at bounding box center [255, 177] width 80 height 66
click at [299, 152] on input "c." at bounding box center [299, 150] width 0 height 4
radio input "true"
click at [111, 193] on icon at bounding box center [80, 177] width 80 height 66
click at [299, 152] on input "a." at bounding box center [299, 150] width 0 height 4
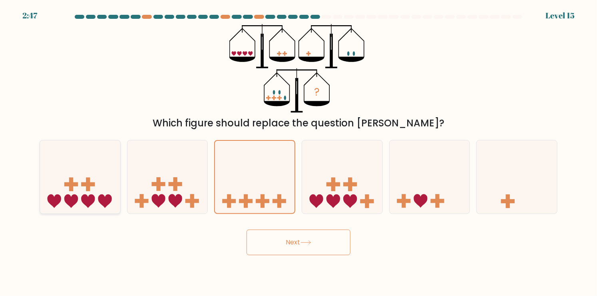
radio input "true"
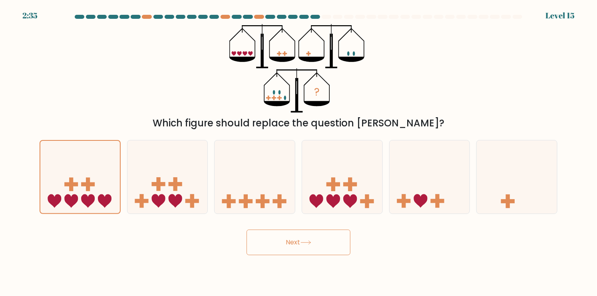
click at [277, 95] on icon "?" at bounding box center [299, 68] width 139 height 89
drag, startPoint x: 273, startPoint y: 182, endPoint x: 284, endPoint y: 199, distance: 20.5
click at [273, 182] on icon at bounding box center [255, 177] width 80 height 66
click at [299, 152] on input "c." at bounding box center [299, 150] width 0 height 4
radio input "true"
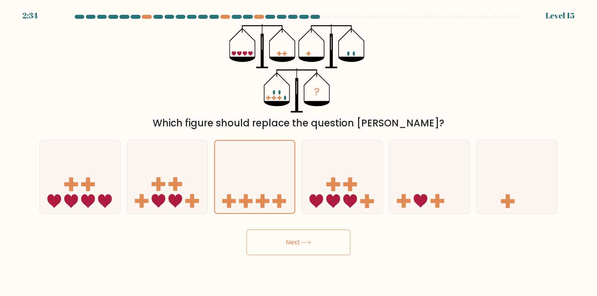
click at [302, 244] on button "Next" at bounding box center [299, 243] width 104 height 26
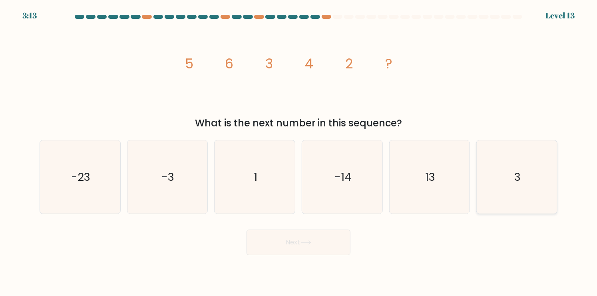
click at [516, 184] on text "3" at bounding box center [518, 177] width 6 height 16
click at [299, 152] on input "f. 3" at bounding box center [299, 150] width 0 height 4
radio input "true"
click at [275, 240] on button "Next" at bounding box center [299, 243] width 104 height 26
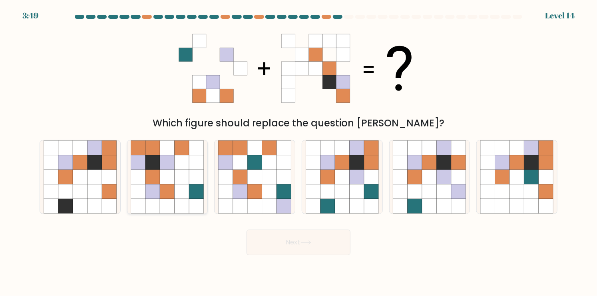
click at [180, 199] on icon at bounding box center [182, 206] width 15 height 15
click at [299, 152] on input "b." at bounding box center [299, 150] width 0 height 4
radio input "true"
click at [505, 198] on icon at bounding box center [502, 191] width 15 height 15
click at [299, 152] on input "f." at bounding box center [299, 150] width 0 height 4
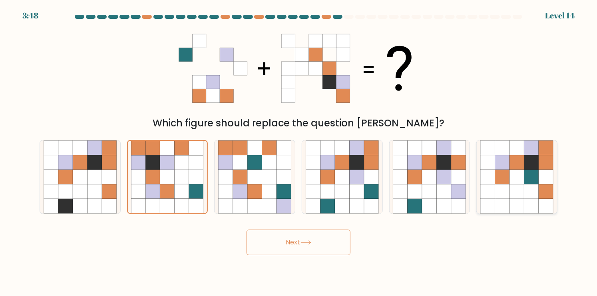
radio input "true"
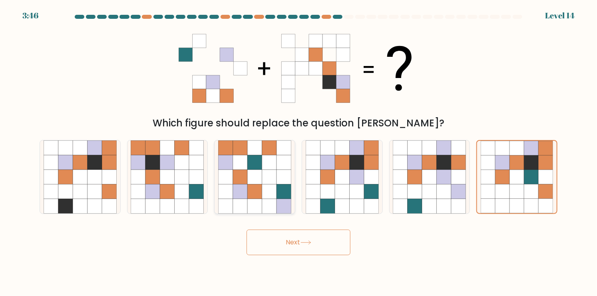
drag, startPoint x: 175, startPoint y: 208, endPoint x: 256, endPoint y: 202, distance: 81.0
click at [176, 207] on icon at bounding box center [167, 176] width 73 height 73
click at [299, 152] on input "b." at bounding box center [299, 150] width 0 height 4
radio input "true"
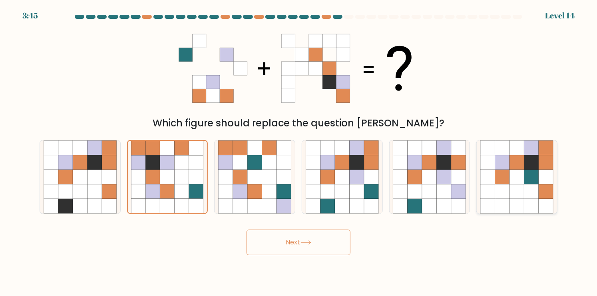
click at [532, 196] on icon at bounding box center [532, 191] width 15 height 15
click at [299, 152] on input "f." at bounding box center [299, 150] width 0 height 4
radio input "true"
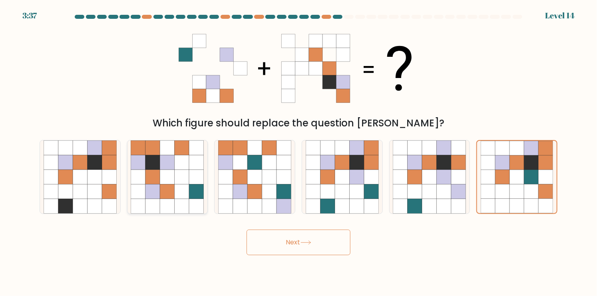
click at [171, 194] on icon at bounding box center [167, 191] width 15 height 15
click at [299, 152] on input "b." at bounding box center [299, 150] width 0 height 4
radio input "true"
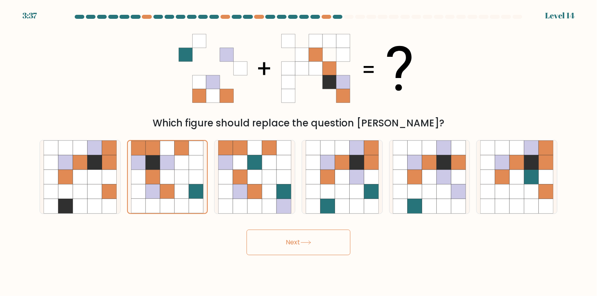
click at [292, 236] on button "Next" at bounding box center [299, 243] width 104 height 26
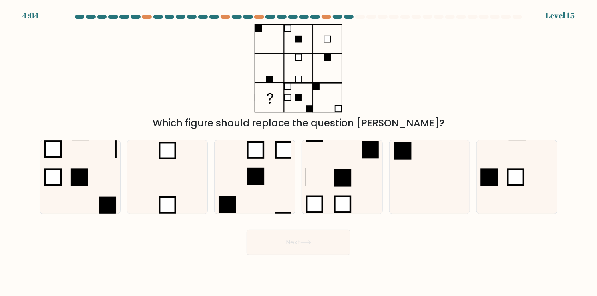
drag, startPoint x: 424, startPoint y: 122, endPoint x: 531, endPoint y: 118, distance: 107.2
click at [495, 120] on div "Which figure should replace the question mark?" at bounding box center [298, 123] width 509 height 14
click at [509, 103] on div "Which figure should replace the question mark?" at bounding box center [299, 77] width 528 height 106
click at [417, 184] on icon at bounding box center [429, 176] width 73 height 73
click at [299, 152] on input "e." at bounding box center [299, 150] width 0 height 4
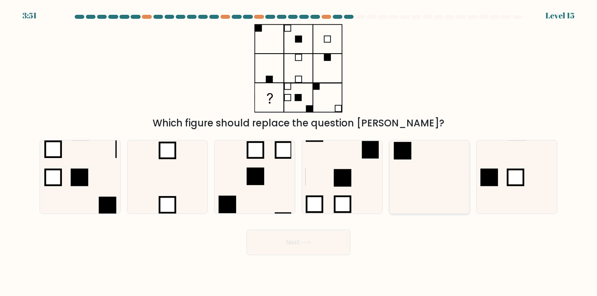
radio input "true"
click at [423, 197] on icon at bounding box center [429, 177] width 72 height 72
click at [299, 152] on input "e." at bounding box center [299, 150] width 0 height 4
click at [311, 241] on icon at bounding box center [306, 242] width 11 height 4
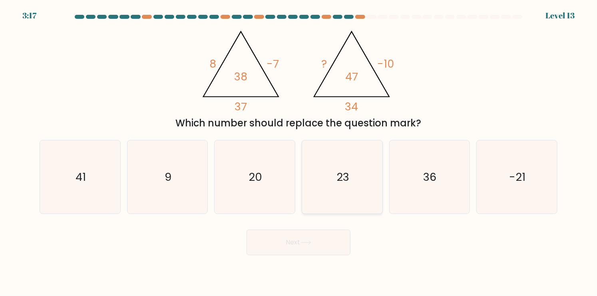
click at [362, 210] on icon "23" at bounding box center [342, 176] width 73 height 73
click at [299, 152] on input "d. 23" at bounding box center [299, 150] width 0 height 4
radio input "true"
click at [345, 233] on button "Next" at bounding box center [299, 243] width 104 height 26
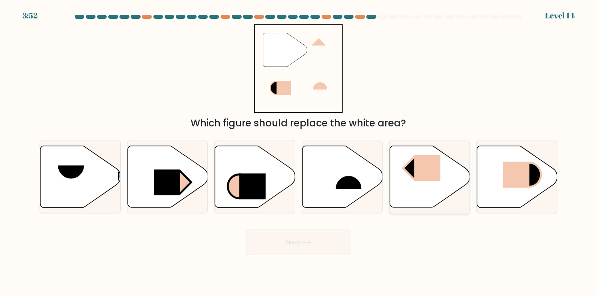
click at [409, 186] on icon at bounding box center [430, 177] width 80 height 62
click at [299, 152] on input "e." at bounding box center [299, 150] width 0 height 4
radio input "true"
click at [313, 246] on button "Next" at bounding box center [299, 243] width 104 height 26
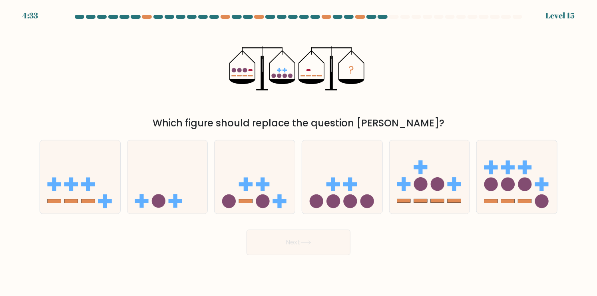
drag, startPoint x: 182, startPoint y: 120, endPoint x: 589, endPoint y: 111, distance: 407.2
click at [567, 116] on form at bounding box center [298, 135] width 597 height 240
click at [455, 94] on div "? Which figure should replace the question mark?" at bounding box center [299, 77] width 528 height 106
click at [363, 187] on icon at bounding box center [342, 177] width 80 height 66
click at [299, 152] on input "d." at bounding box center [299, 150] width 0 height 4
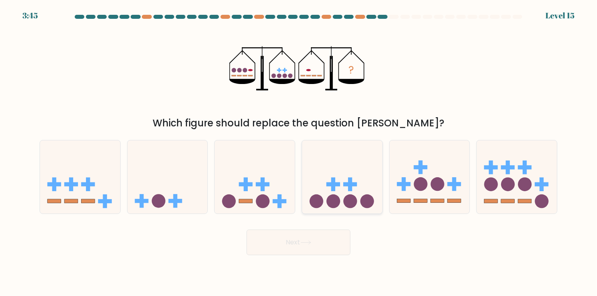
radio input "true"
click at [295, 240] on button "Next" at bounding box center [299, 243] width 104 height 26
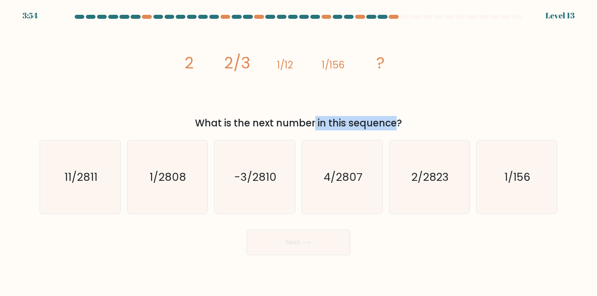
click at [407, 122] on div "What is the next number in this sequence?" at bounding box center [298, 123] width 509 height 14
click at [455, 112] on div "image/svg+xml 2 2/3 1/12 1/156 ? What is the next number in this sequence?" at bounding box center [299, 77] width 528 height 106
click at [171, 189] on icon "1/2808" at bounding box center [167, 176] width 73 height 73
click at [299, 152] on input "b. 1/2808" at bounding box center [299, 150] width 0 height 4
radio input "true"
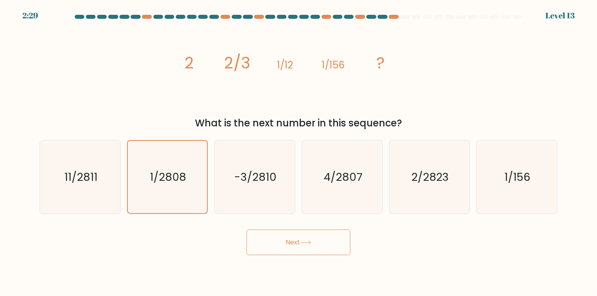
click at [305, 250] on button "Next" at bounding box center [299, 243] width 104 height 26
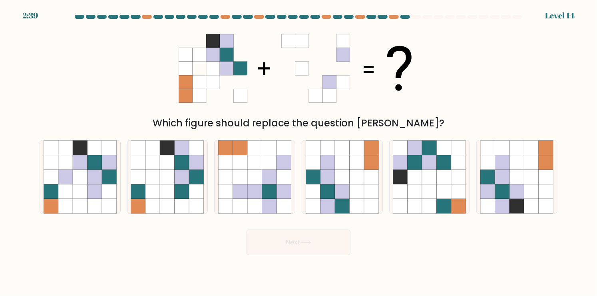
click at [77, 87] on div "Which figure should replace the question mark?" at bounding box center [299, 77] width 528 height 106
click at [502, 208] on icon at bounding box center [502, 206] width 15 height 15
click at [299, 152] on input "f." at bounding box center [299, 150] width 0 height 4
radio input "true"
click at [554, 190] on div at bounding box center [517, 177] width 81 height 74
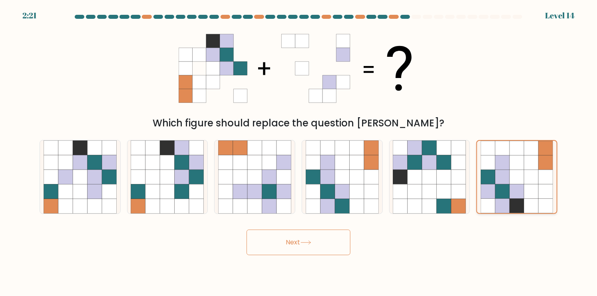
click at [299, 152] on input "f." at bounding box center [299, 150] width 0 height 4
click at [285, 238] on button "Next" at bounding box center [299, 243] width 104 height 26
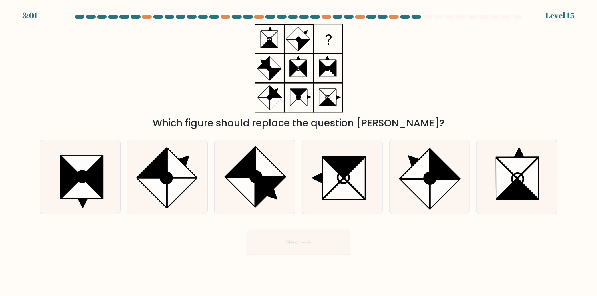
click at [218, 69] on div "Which figure should replace the question mark?" at bounding box center [299, 77] width 528 height 106
click at [422, 180] on icon at bounding box center [416, 193] width 30 height 29
click at [299, 152] on input "e." at bounding box center [299, 150] width 0 height 4
radio input "true"
click at [193, 180] on icon at bounding box center [183, 192] width 30 height 29
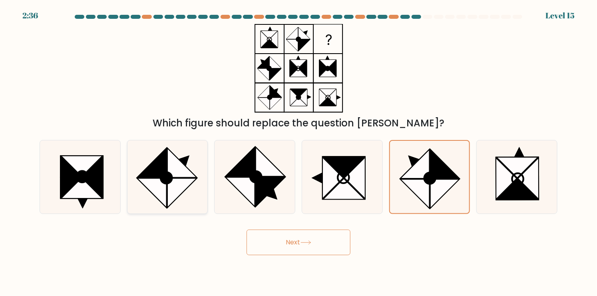
click at [299, 152] on input "b." at bounding box center [299, 150] width 0 height 4
radio input "true"
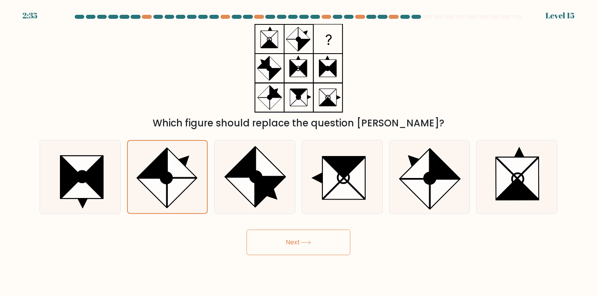
click at [317, 242] on button "Next" at bounding box center [299, 243] width 104 height 26
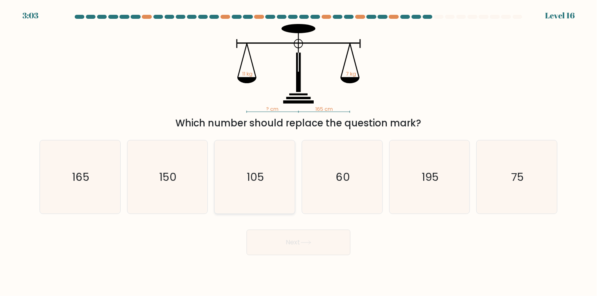
click at [292, 166] on div "105" at bounding box center [254, 177] width 81 height 74
click at [299, 152] on input "c. 105" at bounding box center [299, 150] width 0 height 4
radio input "true"
click at [277, 177] on icon "105" at bounding box center [255, 177] width 72 height 72
click at [299, 152] on input "c. 105" at bounding box center [299, 150] width 0 height 4
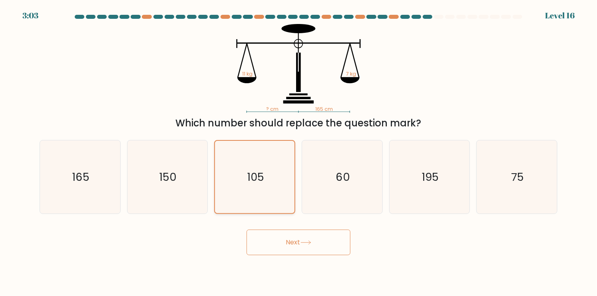
click at [277, 177] on icon "105" at bounding box center [255, 177] width 72 height 72
click at [299, 152] on input "c. 105" at bounding box center [299, 150] width 0 height 4
click at [277, 177] on icon "105" at bounding box center [255, 177] width 72 height 72
click at [299, 152] on input "c. 105" at bounding box center [299, 150] width 0 height 4
click at [270, 184] on icon "105" at bounding box center [255, 177] width 72 height 72
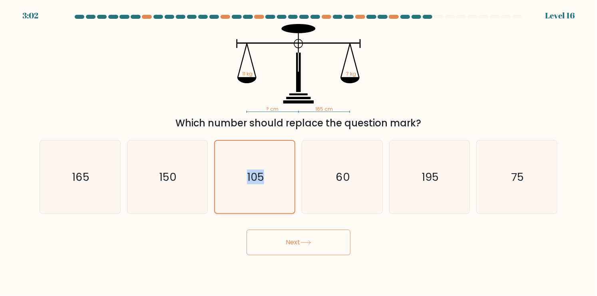
click at [299, 152] on input "c. 105" at bounding box center [299, 150] width 0 height 4
click at [299, 250] on button "Next" at bounding box center [299, 243] width 104 height 26
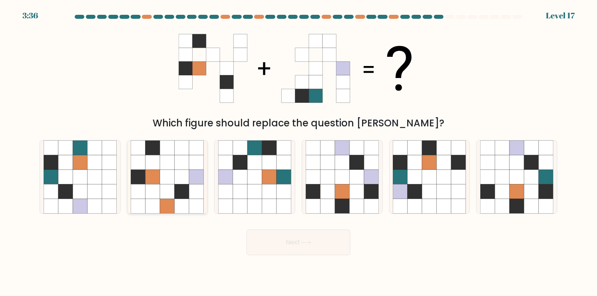
click at [178, 148] on icon at bounding box center [182, 147] width 15 height 15
click at [299, 148] on input "b." at bounding box center [299, 150] width 0 height 4
radio input "true"
click at [280, 236] on button "Next" at bounding box center [299, 243] width 104 height 26
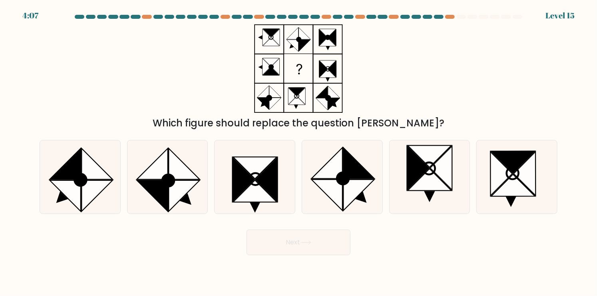
drag, startPoint x: 443, startPoint y: 16, endPoint x: 458, endPoint y: 24, distance: 16.3
click at [458, 24] on form at bounding box center [298, 135] width 597 height 240
click at [448, 17] on div at bounding box center [450, 17] width 10 height 4
click at [454, 79] on div "Which figure should replace the question mark?" at bounding box center [299, 77] width 528 height 106
click at [84, 182] on icon at bounding box center [80, 180] width 12 height 12
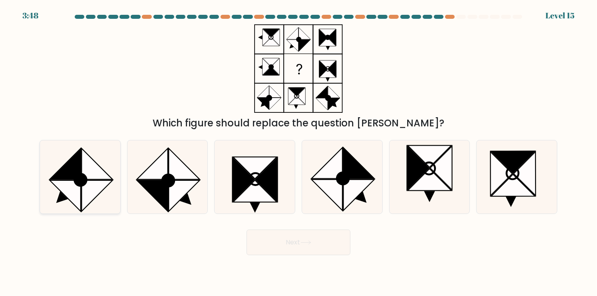
click at [299, 152] on input "a." at bounding box center [299, 150] width 0 height 4
radio input "true"
click at [324, 243] on button "Next" at bounding box center [299, 243] width 104 height 26
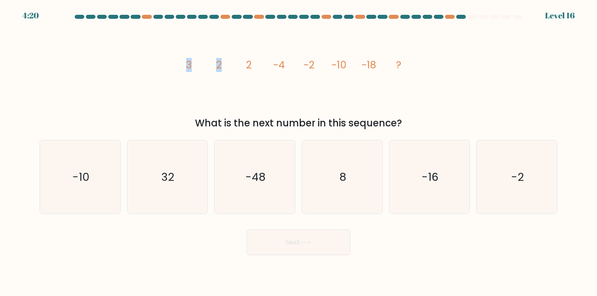
drag, startPoint x: 186, startPoint y: 65, endPoint x: 252, endPoint y: 65, distance: 65.2
click at [241, 65] on icon "image/svg+xml 3 2 2 -4 -2 -10 -18 ?" at bounding box center [299, 68] width 240 height 89
drag, startPoint x: 309, startPoint y: 75, endPoint x: 295, endPoint y: 78, distance: 14.0
click at [309, 75] on icon "image/svg+xml 3 2 2 -4 -2 -10 -18 ?" at bounding box center [299, 68] width 240 height 89
drag, startPoint x: 186, startPoint y: 61, endPoint x: 225, endPoint y: 62, distance: 39.6
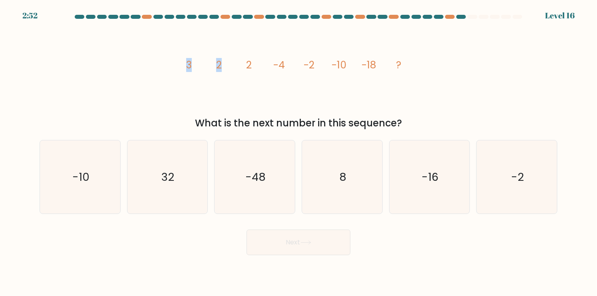
click at [225, 62] on icon "image/svg+xml 3 2 2 -4 -2 -10 -18 ?" at bounding box center [299, 68] width 240 height 89
click at [218, 84] on icon "image/svg+xml 3 2 2 -4 -2 -10 -18 ?" at bounding box center [299, 68] width 240 height 89
drag, startPoint x: 258, startPoint y: 67, endPoint x: 287, endPoint y: 65, distance: 28.9
click at [287, 65] on icon "image/svg+xml 3 2 2 -4 -2 -10 -18 ?" at bounding box center [299, 68] width 240 height 89
click at [329, 67] on icon "image/svg+xml 3 2 2 -4 -2 -10 -18 ?" at bounding box center [299, 68] width 240 height 89
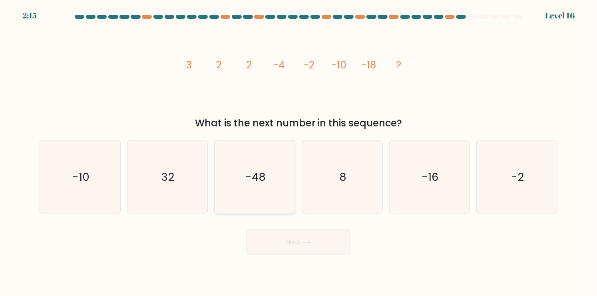
click at [244, 205] on icon "-48" at bounding box center [254, 176] width 73 height 73
click at [299, 152] on input "c. -48" at bounding box center [299, 150] width 0 height 4
radio input "true"
click at [181, 205] on icon "32" at bounding box center [167, 176] width 73 height 73
click at [299, 152] on input "b. 32" at bounding box center [299, 150] width 0 height 4
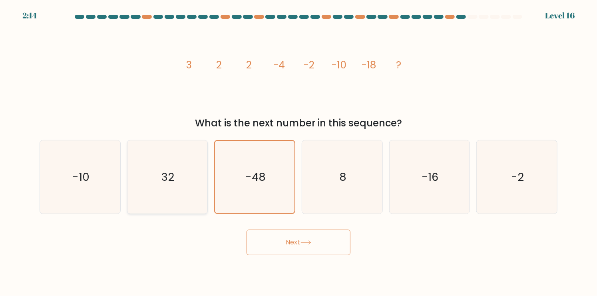
radio input "true"
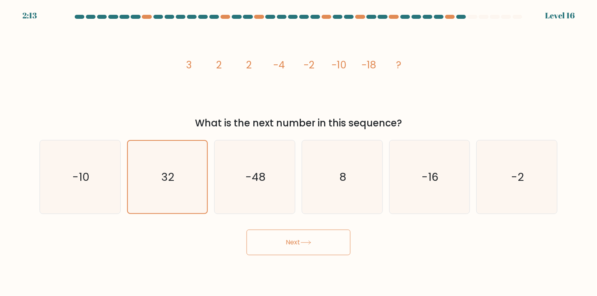
click at [281, 243] on button "Next" at bounding box center [299, 243] width 104 height 26
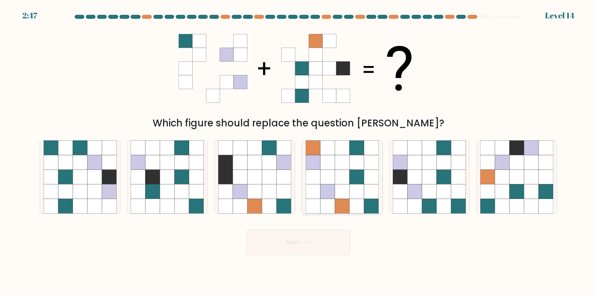
click at [327, 208] on icon at bounding box center [328, 206] width 15 height 15
click at [299, 152] on input "d." at bounding box center [299, 150] width 0 height 4
radio input "true"
click at [262, 199] on icon at bounding box center [255, 206] width 15 height 15
click at [299, 152] on input "c." at bounding box center [299, 150] width 0 height 4
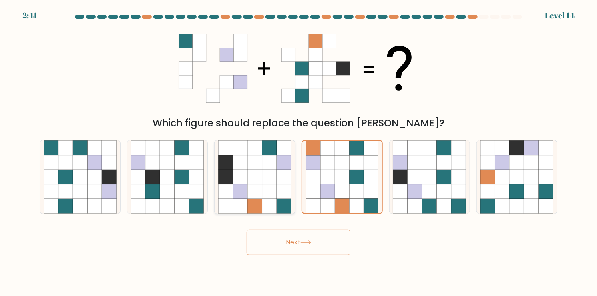
radio input "true"
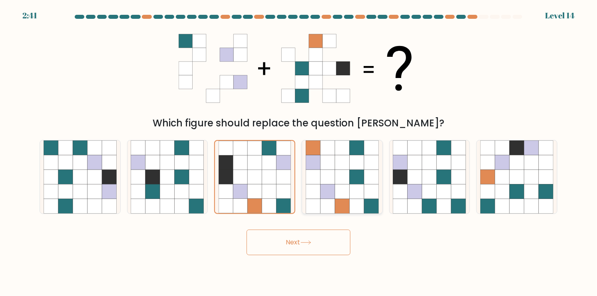
click at [335, 199] on icon at bounding box center [328, 206] width 15 height 15
click at [299, 152] on input "d." at bounding box center [299, 150] width 0 height 4
radio input "true"
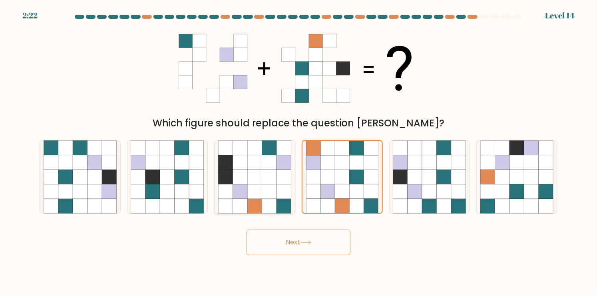
click at [276, 198] on icon at bounding box center [269, 191] width 15 height 15
click at [299, 152] on input "c." at bounding box center [299, 150] width 0 height 4
radio input "true"
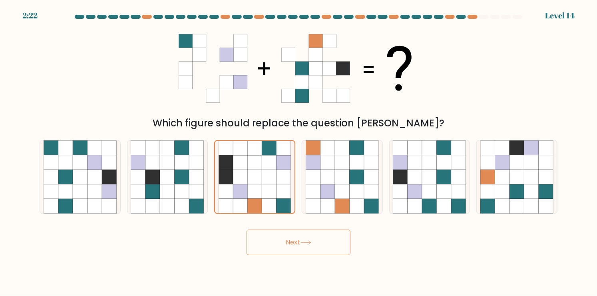
click at [318, 242] on button "Next" at bounding box center [299, 243] width 104 height 26
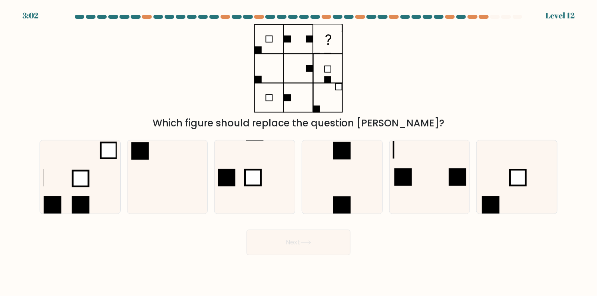
click at [186, 93] on div "Which figure should replace the question mark?" at bounding box center [299, 77] width 528 height 106
click at [387, 56] on div "Which figure should replace the question mark?" at bounding box center [299, 77] width 528 height 106
click at [98, 195] on icon at bounding box center [80, 176] width 73 height 73
click at [299, 152] on input "a." at bounding box center [299, 150] width 0 height 4
radio input "true"
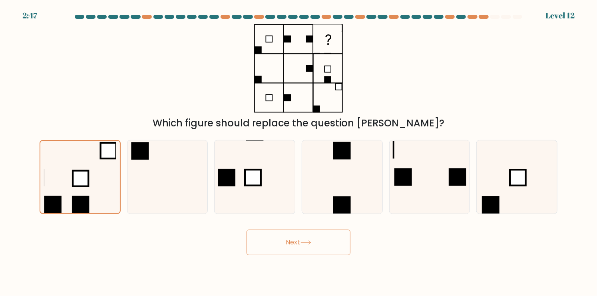
click at [271, 235] on button "Next" at bounding box center [299, 243] width 104 height 26
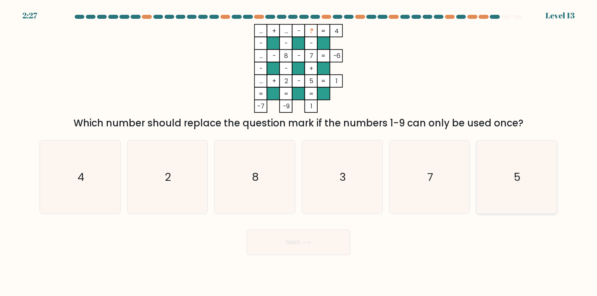
click at [514, 202] on icon "5" at bounding box center [517, 176] width 73 height 73
click at [299, 152] on input "f. 5" at bounding box center [299, 150] width 0 height 4
radio input "true"
click at [303, 172] on div "3" at bounding box center [342, 177] width 81 height 74
click at [299, 152] on input "d. 3" at bounding box center [299, 150] width 0 height 4
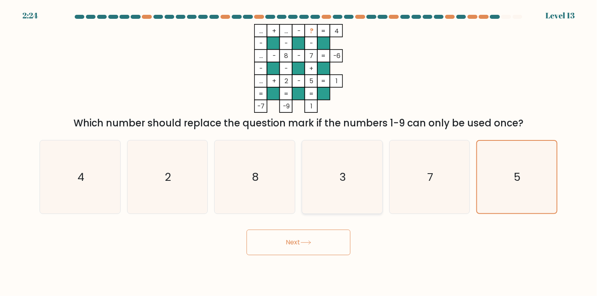
radio input "true"
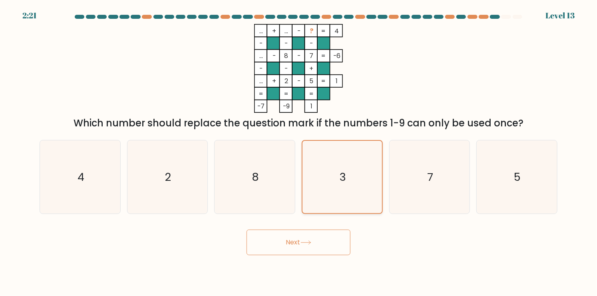
click at [349, 170] on icon "3" at bounding box center [342, 177] width 72 height 72
click at [299, 152] on input "d. 3" at bounding box center [299, 150] width 0 height 4
click at [521, 173] on icon "5" at bounding box center [517, 176] width 73 height 73
click at [299, 152] on input "f. 5" at bounding box center [299, 150] width 0 height 4
radio input "true"
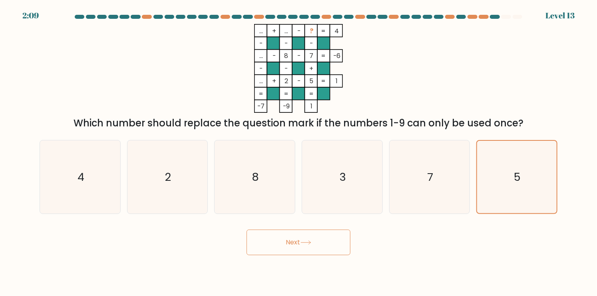
click at [309, 240] on button "Next" at bounding box center [299, 243] width 104 height 26
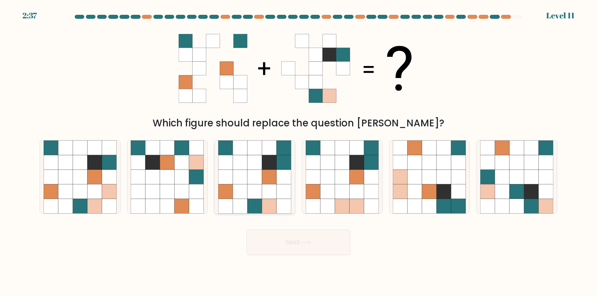
click at [238, 174] on icon at bounding box center [240, 177] width 15 height 15
click at [299, 152] on input "c." at bounding box center [299, 150] width 0 height 4
radio input "true"
click at [324, 171] on icon at bounding box center [328, 177] width 15 height 15
click at [299, 152] on input "d." at bounding box center [299, 150] width 0 height 4
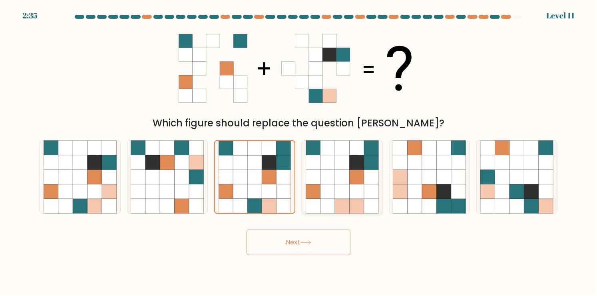
radio input "true"
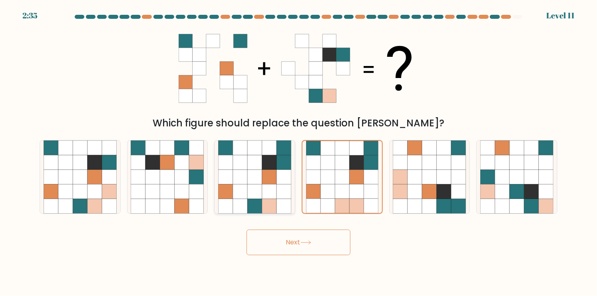
drag, startPoint x: 263, startPoint y: 174, endPoint x: 290, endPoint y: 174, distance: 27.2
click at [264, 174] on icon at bounding box center [269, 177] width 15 height 15
click at [299, 152] on input "c." at bounding box center [299, 150] width 0 height 4
radio input "true"
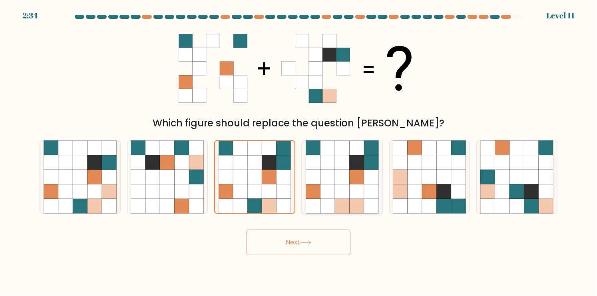
click at [320, 176] on icon at bounding box center [313, 177] width 15 height 15
click at [299, 152] on input "d." at bounding box center [299, 150] width 0 height 4
radio input "true"
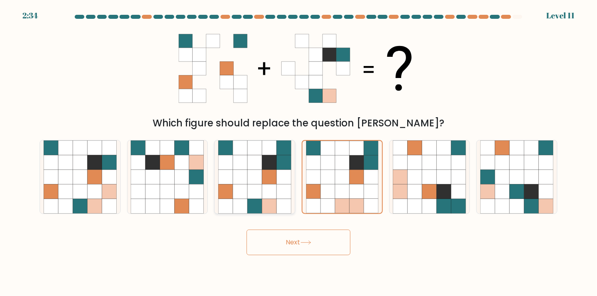
click at [249, 178] on icon at bounding box center [255, 177] width 15 height 15
click at [299, 152] on input "c." at bounding box center [299, 150] width 0 height 4
radio input "true"
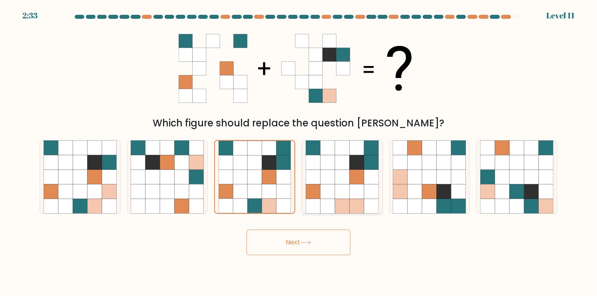
click at [327, 177] on icon at bounding box center [328, 177] width 15 height 15
click at [299, 152] on input "d." at bounding box center [299, 150] width 0 height 4
radio input "true"
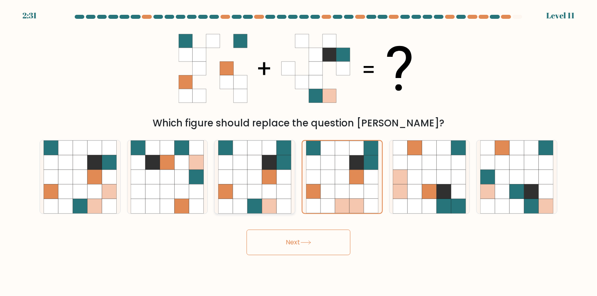
click at [281, 175] on icon at bounding box center [284, 177] width 15 height 15
click at [299, 152] on input "c." at bounding box center [299, 150] width 0 height 4
radio input "true"
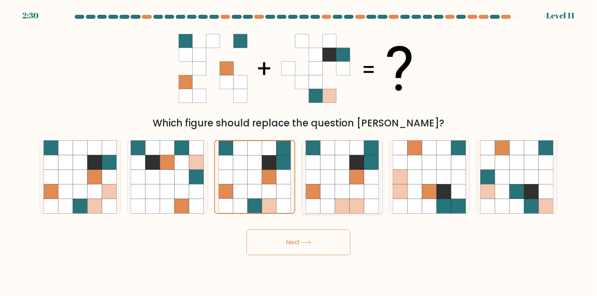
click at [331, 175] on icon at bounding box center [328, 177] width 15 height 15
click at [299, 152] on input "d." at bounding box center [299, 150] width 0 height 4
radio input "true"
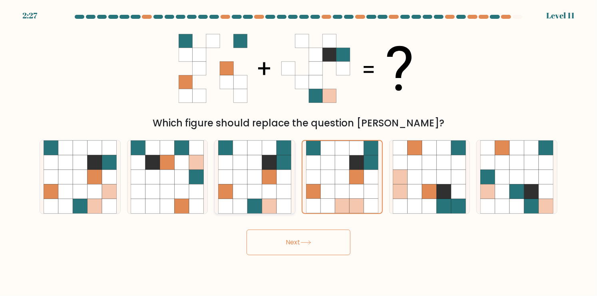
click at [262, 173] on icon at bounding box center [255, 177] width 15 height 15
click at [299, 152] on input "c." at bounding box center [299, 150] width 0 height 4
radio input "true"
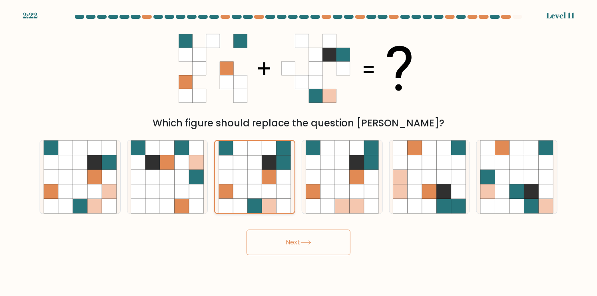
click at [263, 190] on icon at bounding box center [269, 191] width 14 height 14
click at [299, 152] on input "c." at bounding box center [299, 150] width 0 height 4
click at [263, 190] on icon at bounding box center [269, 191] width 14 height 14
click at [299, 152] on input "c." at bounding box center [299, 150] width 0 height 4
click at [263, 190] on icon at bounding box center [269, 191] width 14 height 14
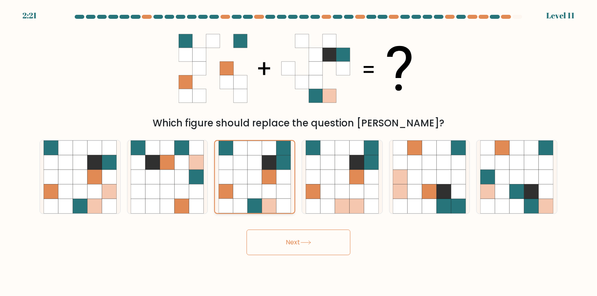
click at [299, 152] on input "c." at bounding box center [299, 150] width 0 height 4
click at [263, 190] on icon at bounding box center [269, 191] width 14 height 14
click at [299, 152] on input "c." at bounding box center [299, 150] width 0 height 4
click at [298, 242] on button "Next" at bounding box center [299, 243] width 104 height 26
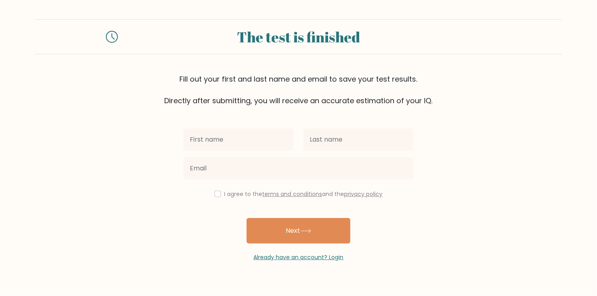
click at [228, 142] on input "text" at bounding box center [239, 139] width 110 height 22
type input "Brian Eduard"
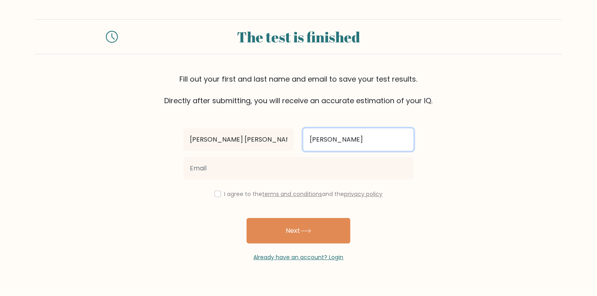
type input "Candelaria"
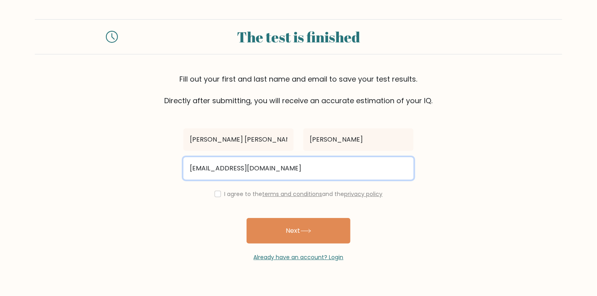
type input "briancandelaria678@gmail.com"
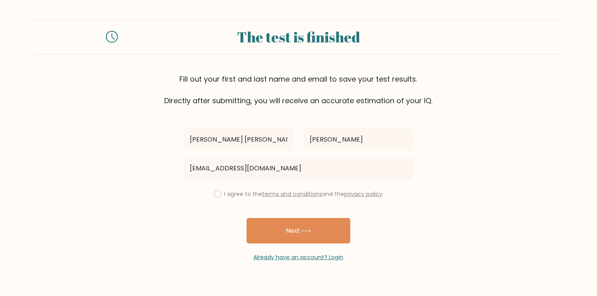
click at [215, 198] on div "I agree to the terms and conditions and the privacy policy" at bounding box center [299, 194] width 240 height 10
click at [215, 192] on input "checkbox" at bounding box center [218, 194] width 6 height 6
checkbox input "true"
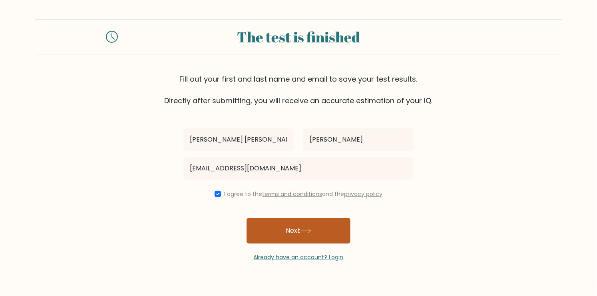
click at [299, 233] on button "Next" at bounding box center [299, 231] width 104 height 26
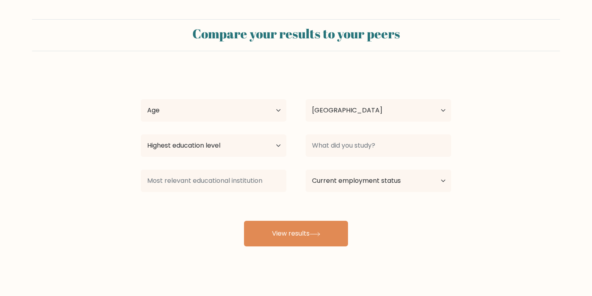
select select "PH"
click at [186, 110] on select "Age Under [DEMOGRAPHIC_DATA] [DEMOGRAPHIC_DATA] [DEMOGRAPHIC_DATA] [DEMOGRAPHIC…" at bounding box center [214, 110] width 146 height 22
select select "25_34"
click at [141, 99] on select "Age Under 18 years old 18-24 years old 25-34 years old 35-44 years old 45-54 ye…" at bounding box center [214, 110] width 146 height 22
drag, startPoint x: 359, startPoint y: 116, endPoint x: 353, endPoint y: 121, distance: 8.0
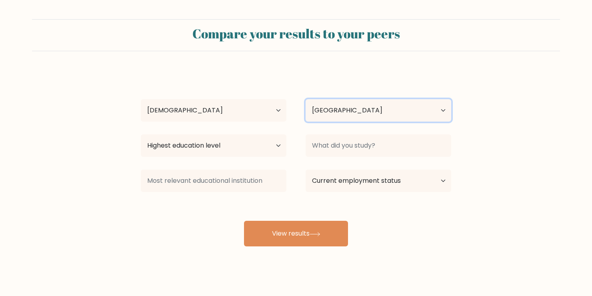
click at [359, 116] on select "Country Afghanistan Albania Algeria American Samoa Andorra Angola Anguilla Anta…" at bounding box center [379, 110] width 146 height 22
click at [82, 141] on form "Compare your results to your peers Brian Eduard Candelaria Age Under 18 years o…" at bounding box center [296, 132] width 592 height 227
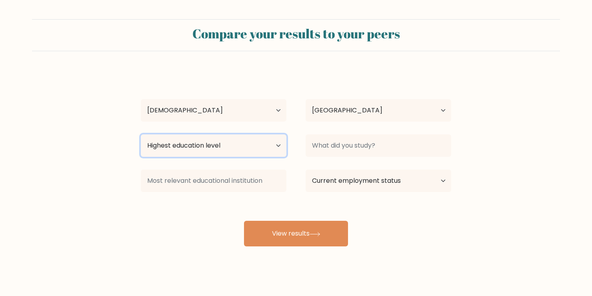
click at [215, 150] on select "Highest education level No schooling Primary Lower Secondary Upper Secondary Oc…" at bounding box center [214, 145] width 146 height 22
select select "bachelors_degree"
click at [141, 134] on select "Highest education level No schooling Primary Lower Secondary Upper Secondary Oc…" at bounding box center [214, 145] width 146 height 22
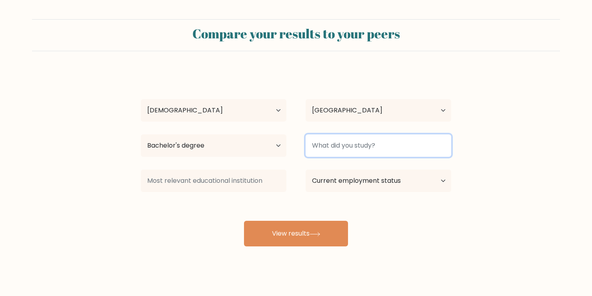
click at [343, 150] on input at bounding box center [379, 145] width 146 height 22
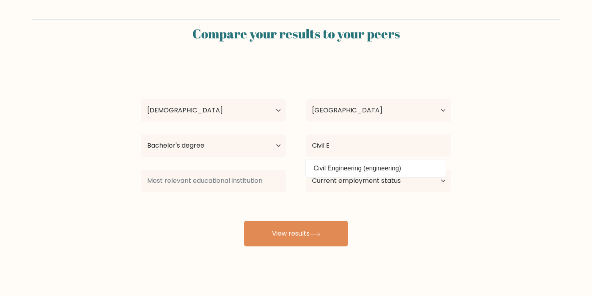
drag, startPoint x: 343, startPoint y: 168, endPoint x: 336, endPoint y: 168, distance: 7.2
click at [343, 168] on option "Civil Engineering (engineering)" at bounding box center [375, 168] width 136 height 13
type input "Civil Engineering"
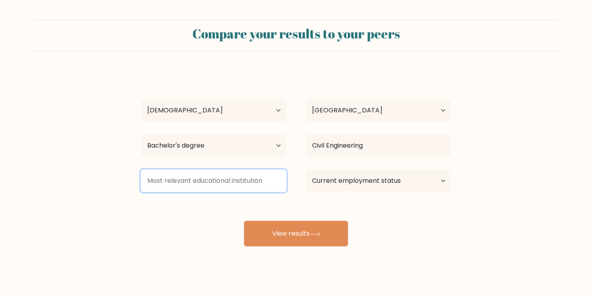
click at [207, 181] on input at bounding box center [214, 181] width 146 height 22
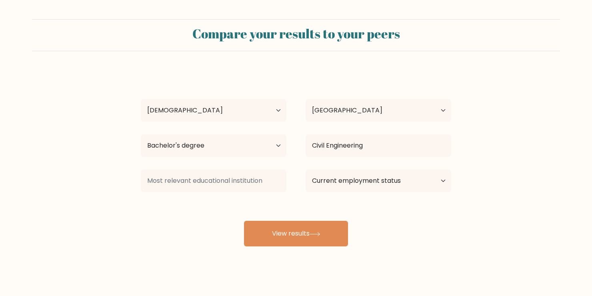
drag, startPoint x: 200, startPoint y: 214, endPoint x: 333, endPoint y: 200, distance: 133.8
click at [202, 214] on div "Brian Eduard Candelaria Age Under 18 years old 18-24 years old 25-34 years old …" at bounding box center [296, 158] width 320 height 176
click at [378, 181] on select "Current employment status Employed Student Retired Other / prefer not to answer" at bounding box center [379, 181] width 146 height 22
click at [306, 170] on select "Current employment status Employed Student Retired Other / prefer not to answer" at bounding box center [379, 181] width 146 height 22
click at [365, 184] on select "Current employment status Employed Student Retired Other / prefer not to answer" at bounding box center [379, 181] width 146 height 22
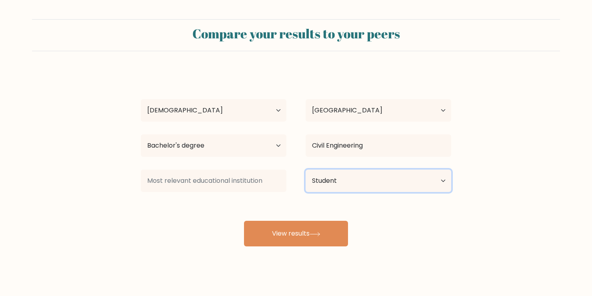
click at [306, 170] on select "Current employment status Employed Student Retired Other / prefer not to answer" at bounding box center [379, 181] width 146 height 22
click at [349, 181] on select "Current employment status Employed Student Retired Other / prefer not to answer" at bounding box center [379, 181] width 146 height 22
select select "other"
click at [306, 170] on select "Current employment status Employed Student Retired Other / prefer not to answer" at bounding box center [379, 181] width 146 height 22
click at [414, 182] on select "Current employment status Employed Student Retired Other / prefer not to answer" at bounding box center [379, 181] width 146 height 22
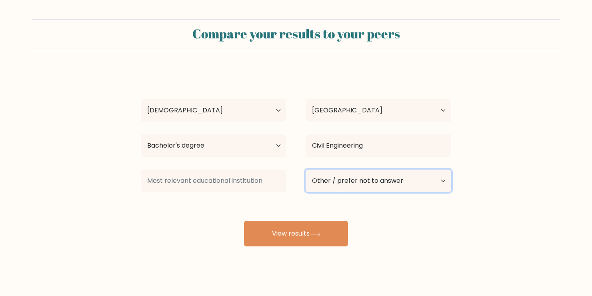
click at [306, 170] on select "Current employment status Employed Student Retired Other / prefer not to answer" at bounding box center [379, 181] width 146 height 22
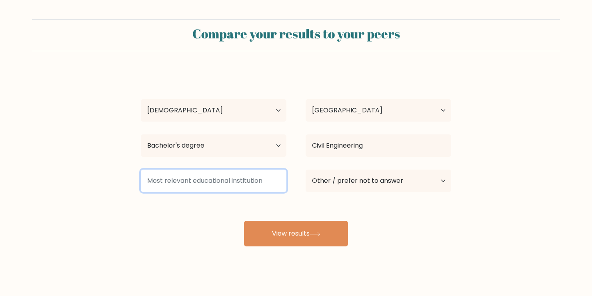
click at [221, 182] on input at bounding box center [214, 181] width 146 height 22
drag, startPoint x: 242, startPoint y: 180, endPoint x: 153, endPoint y: 179, distance: 88.8
click at [153, 179] on input at bounding box center [214, 181] width 146 height 22
click at [182, 182] on input at bounding box center [214, 181] width 146 height 22
click at [188, 180] on input at bounding box center [214, 181] width 146 height 22
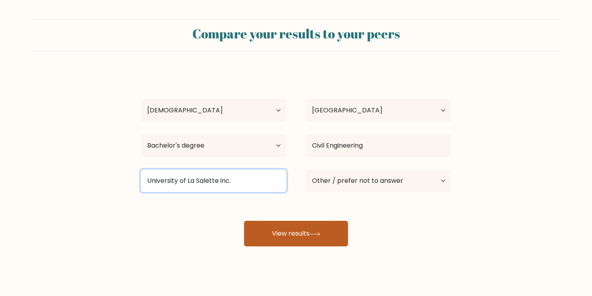
type input "University of La Salette inc."
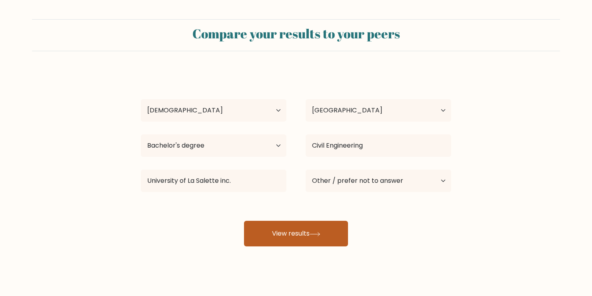
click at [297, 227] on button "View results" at bounding box center [296, 234] width 104 height 26
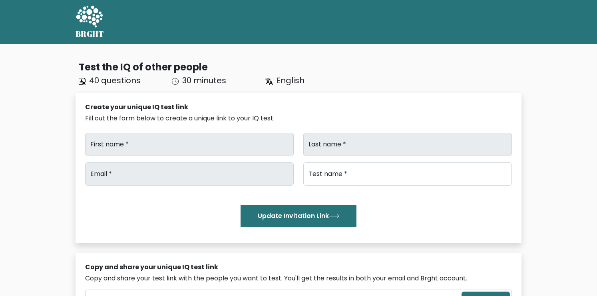
type input "[PERSON_NAME] [PERSON_NAME]"
type input "[PERSON_NAME]"
type input "[EMAIL_ADDRESS][DOMAIN_NAME]"
type input "Brght Intelligence Test"
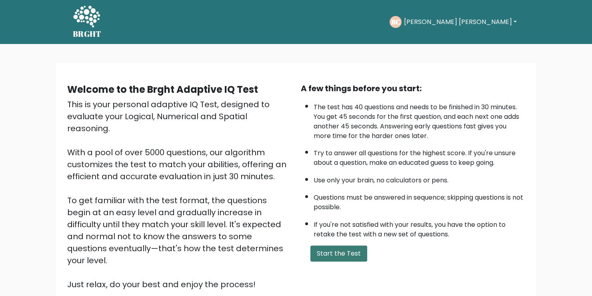
click at [343, 250] on button "Start the Test" at bounding box center [338, 254] width 57 height 16
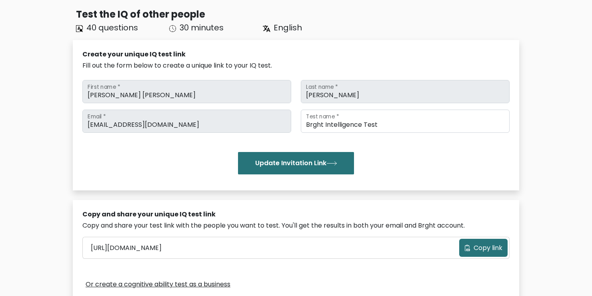
scroll to position [80, 0]
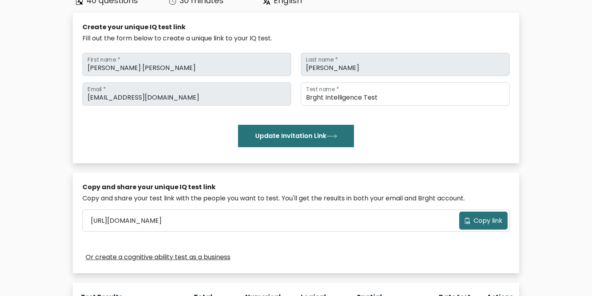
click at [475, 224] on span "Copy link" at bounding box center [487, 221] width 29 height 10
click at [481, 220] on span "Copy link" at bounding box center [487, 221] width 29 height 10
click at [552, 184] on div "Test the IQ of other people 40 questions 30 minutes English Create your unique …" at bounding box center [296, 246] width 592 height 565
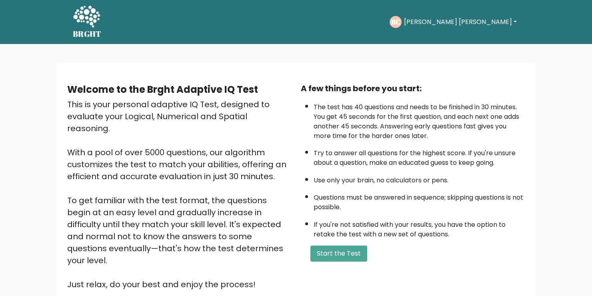
click at [492, 16] on div "BC [PERSON_NAME] [PERSON_NAME] Dashboard Profile Settings Logout" at bounding box center [454, 22] width 130 height 18
click at [511, 20] on button "[PERSON_NAME] [PERSON_NAME]" at bounding box center [460, 22] width 118 height 10
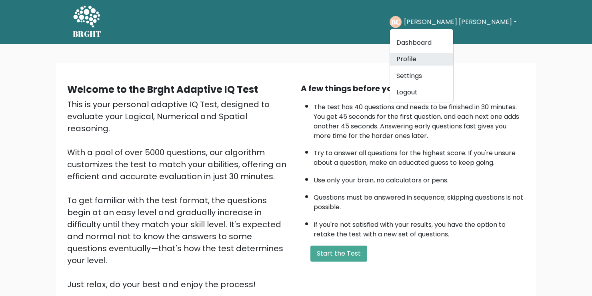
click at [453, 59] on link "Profile" at bounding box center [421, 59] width 63 height 13
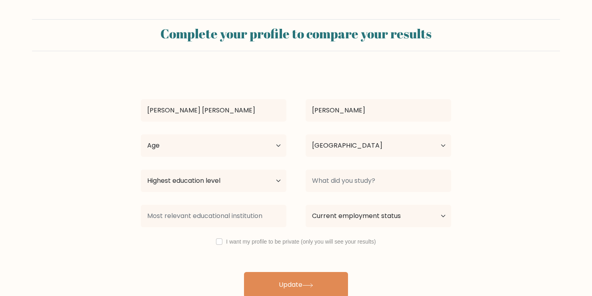
select select "PH"
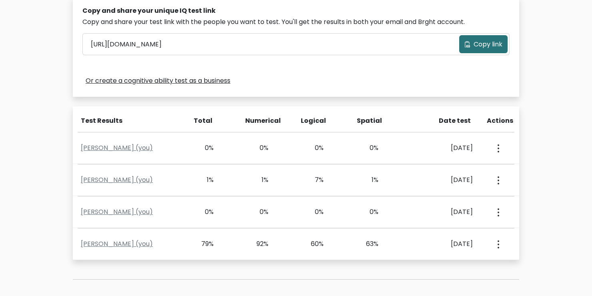
scroll to position [306, 0]
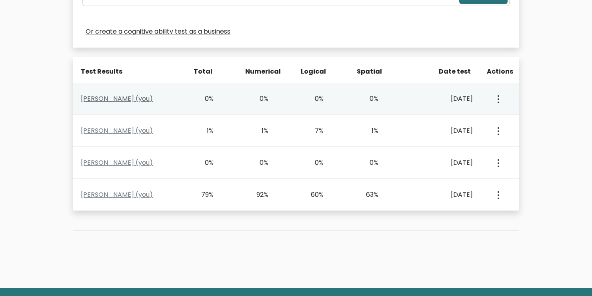
click at [129, 99] on link "Brian Eduard Candelaria (you)" at bounding box center [117, 98] width 72 height 9
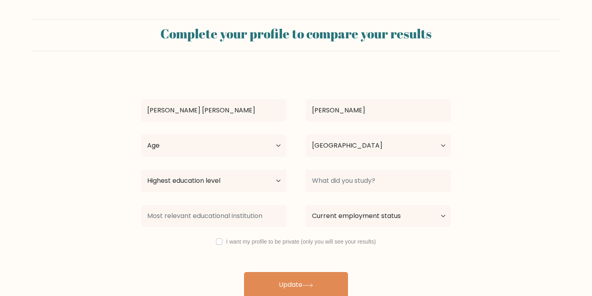
select select "PH"
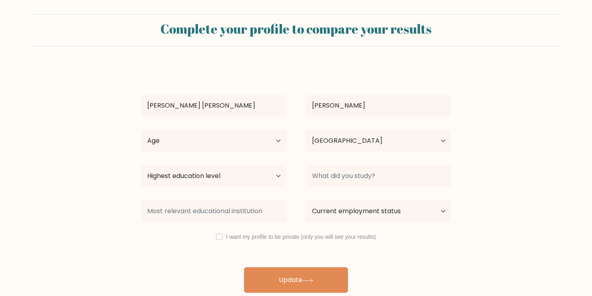
scroll to position [7, 0]
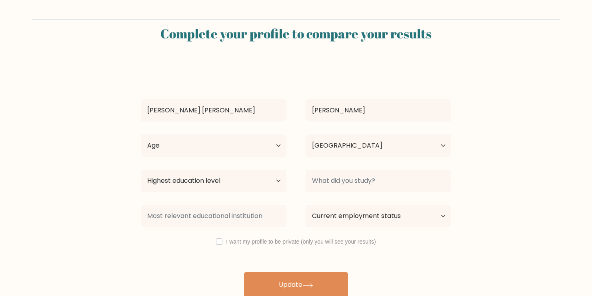
select select "PH"
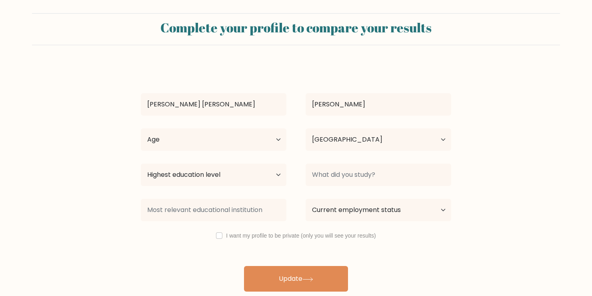
scroll to position [7, 0]
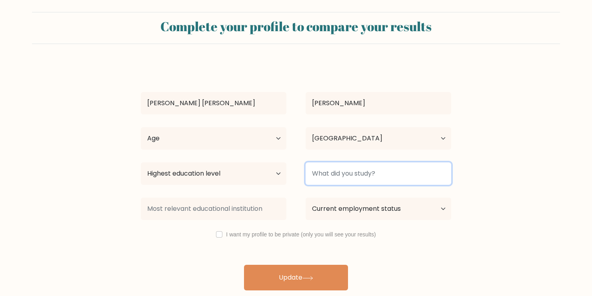
click at [354, 175] on input at bounding box center [379, 173] width 146 height 22
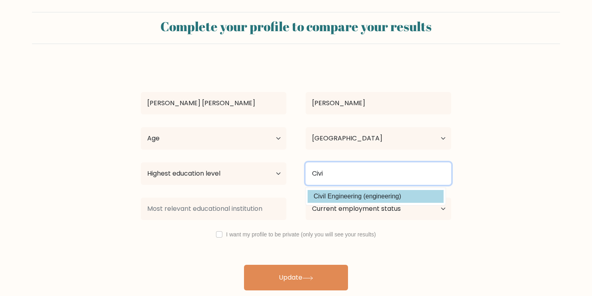
type input "Civi"
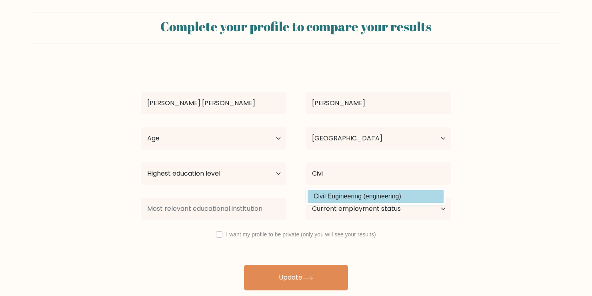
click at [361, 197] on div "[PERSON_NAME][GEOGRAPHIC_DATA] Age Under [DEMOGRAPHIC_DATA] [DEMOGRAPHIC_DATA] …" at bounding box center [296, 176] width 320 height 227
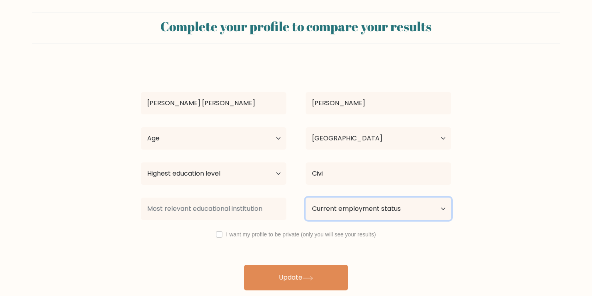
click at [341, 210] on select "Current employment status Employed Student Retired Other / prefer not to answer" at bounding box center [379, 209] width 146 height 22
click at [306, 198] on select "Current employment status Employed Student Retired Other / prefer not to answer" at bounding box center [379, 209] width 146 height 22
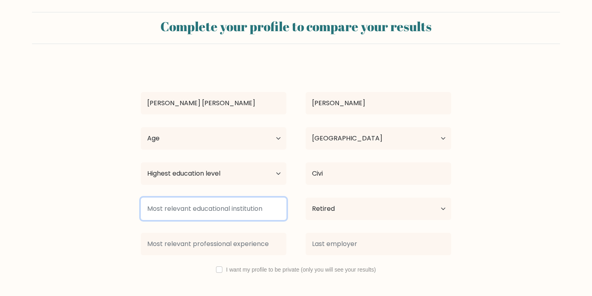
click at [244, 205] on input at bounding box center [214, 209] width 146 height 22
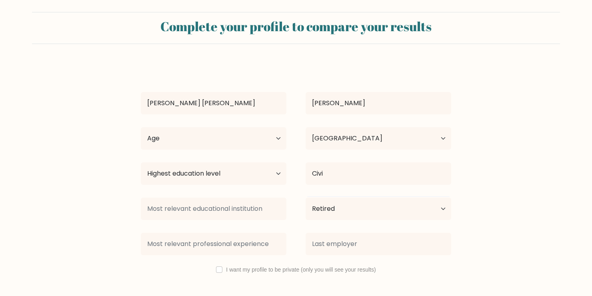
click at [118, 211] on form "Complete your profile to compare your results [PERSON_NAME][GEOGRAPHIC_DATA] Ag…" at bounding box center [296, 168] width 592 height 313
drag, startPoint x: 356, startPoint y: 212, endPoint x: 349, endPoint y: 213, distance: 6.8
click at [356, 212] on select "Current employment status Employed Student Retired Other / prefer not to answer" at bounding box center [379, 209] width 146 height 22
select select "other"
click at [306, 198] on select "Current employment status Employed Student Retired Other / prefer not to answer" at bounding box center [379, 209] width 146 height 22
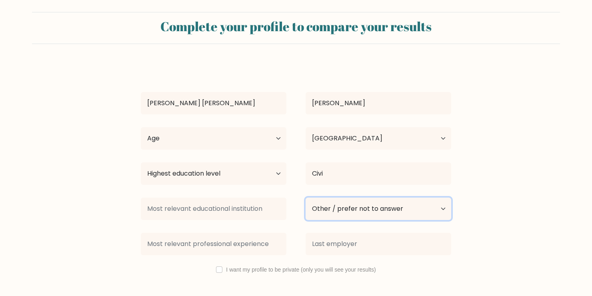
click at [333, 210] on select "Current employment status Employed Student Retired Other / prefer not to answer" at bounding box center [379, 209] width 146 height 22
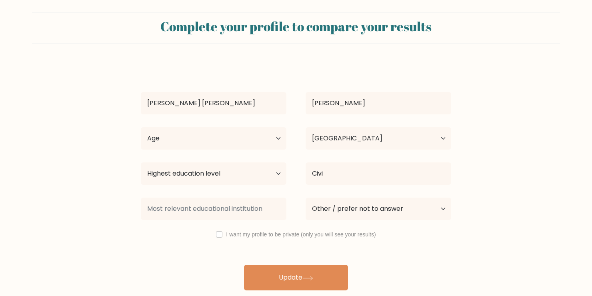
drag, startPoint x: 214, startPoint y: 248, endPoint x: 220, endPoint y: 246, distance: 6.6
click at [214, 248] on div "[PERSON_NAME][GEOGRAPHIC_DATA] Age Under [DEMOGRAPHIC_DATA] [DEMOGRAPHIC_DATA] …" at bounding box center [296, 176] width 320 height 227
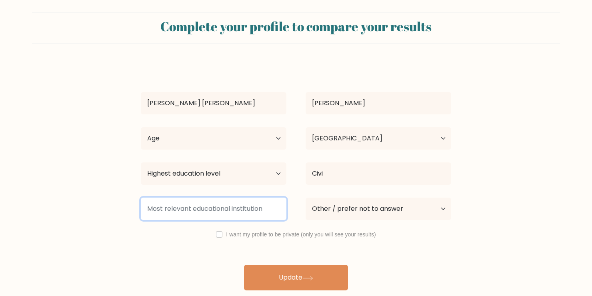
click at [189, 210] on input at bounding box center [214, 209] width 146 height 22
click at [220, 211] on input at bounding box center [214, 209] width 146 height 22
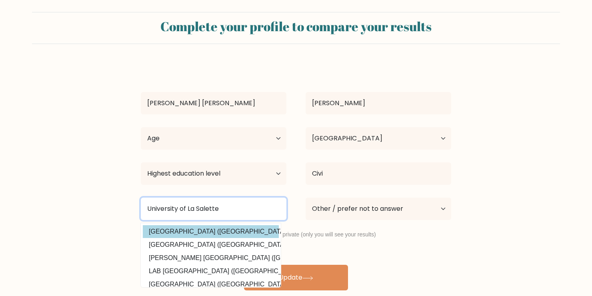
type input "University of La Salette"
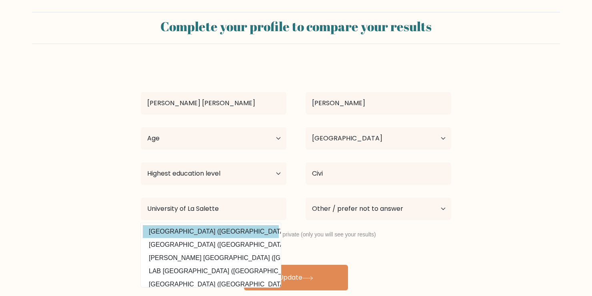
click at [200, 231] on option "[GEOGRAPHIC_DATA] ([GEOGRAPHIC_DATA])" at bounding box center [211, 231] width 136 height 13
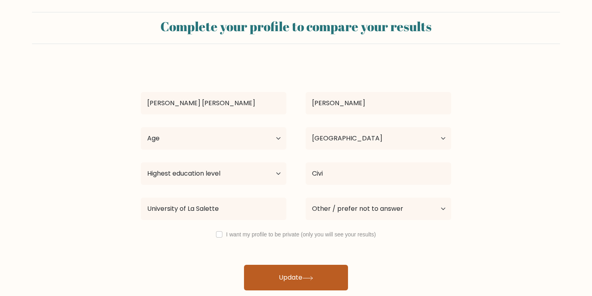
click at [277, 277] on button "Update" at bounding box center [296, 278] width 104 height 26
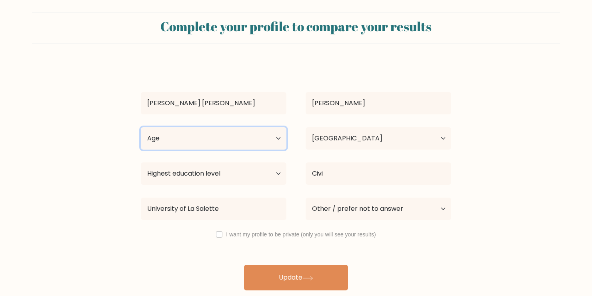
click at [178, 140] on select "Age Under 18 years old 18-24 years old 25-34 years old 35-44 years old 45-54 ye…" at bounding box center [214, 138] width 146 height 22
select select "25_34"
click at [141, 127] on select "Age Under 18 years old 18-24 years old 25-34 years old 35-44 years old 45-54 ye…" at bounding box center [214, 138] width 146 height 22
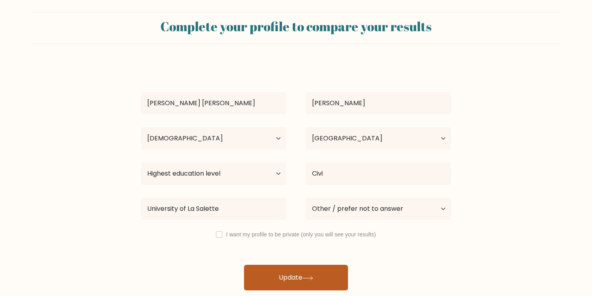
click at [292, 283] on button "Update" at bounding box center [296, 278] width 104 height 26
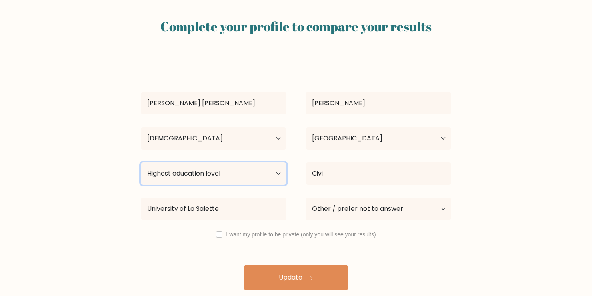
click at [199, 175] on select "Highest education level No schooling Primary Lower Secondary Upper Secondary Oc…" at bounding box center [214, 173] width 146 height 22
select select "bachelors_degree"
click at [141, 162] on select "Highest education level No schooling Primary Lower Secondary Upper Secondary Oc…" at bounding box center [214, 173] width 146 height 22
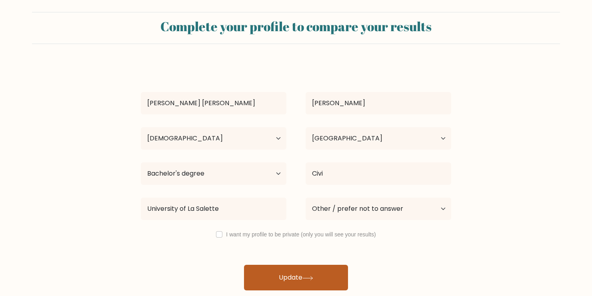
click at [286, 272] on button "Update" at bounding box center [296, 278] width 104 height 26
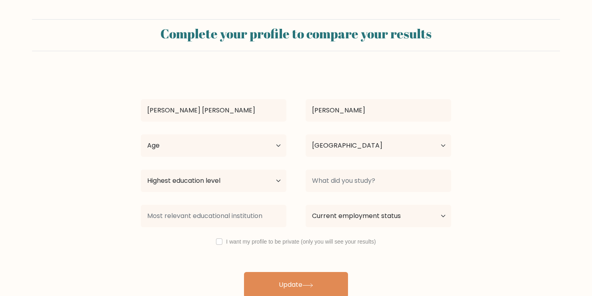
select select "PH"
